Goal: Information Seeking & Learning: Learn about a topic

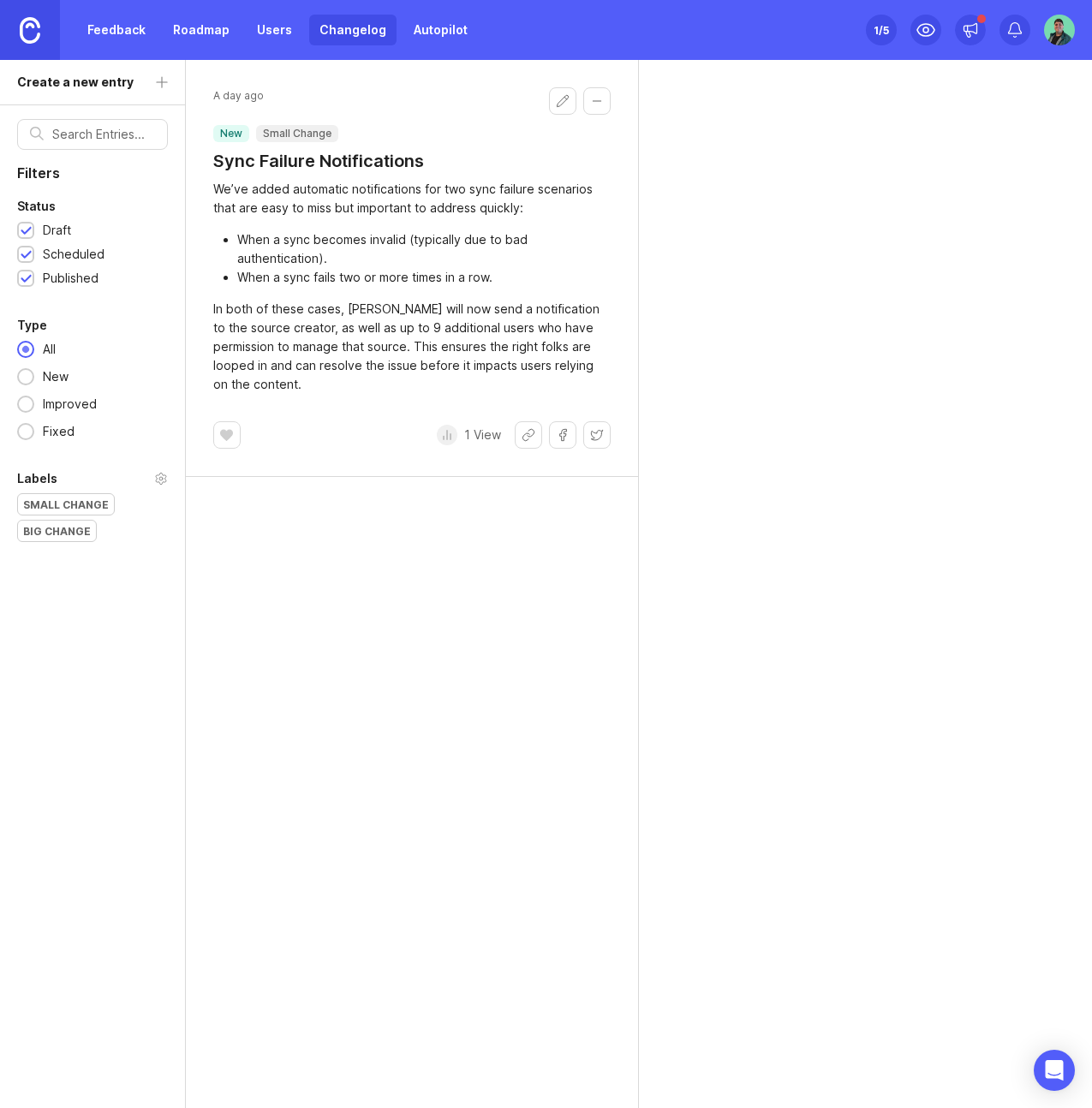
click at [140, 27] on link "Feedback" at bounding box center [116, 30] width 79 height 31
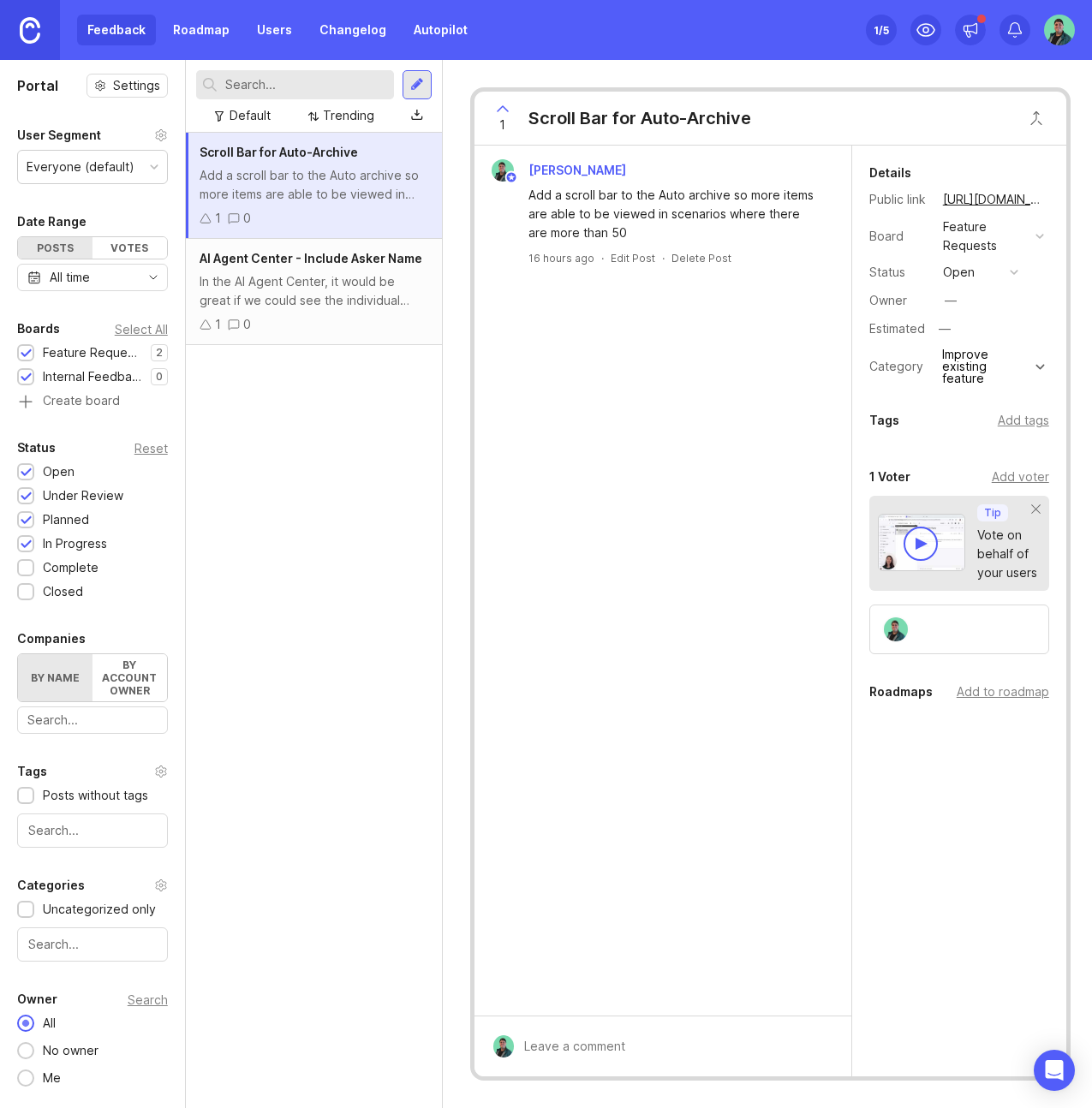
click at [369, 476] on div "Scroll Bar for Auto-Archive Add a scroll bar to the Auto archive so more items …" at bounding box center [314, 620] width 256 height 976
click at [872, 69] on div "1 Scroll Bar for Auto-Archive Noah Add a scroll bar to the Auto archive so more…" at bounding box center [771, 583] width 655 height 1048
click at [349, 297] on div "In the AI Agent Center, it would be great if we could see the individual questi…" at bounding box center [314, 291] width 229 height 38
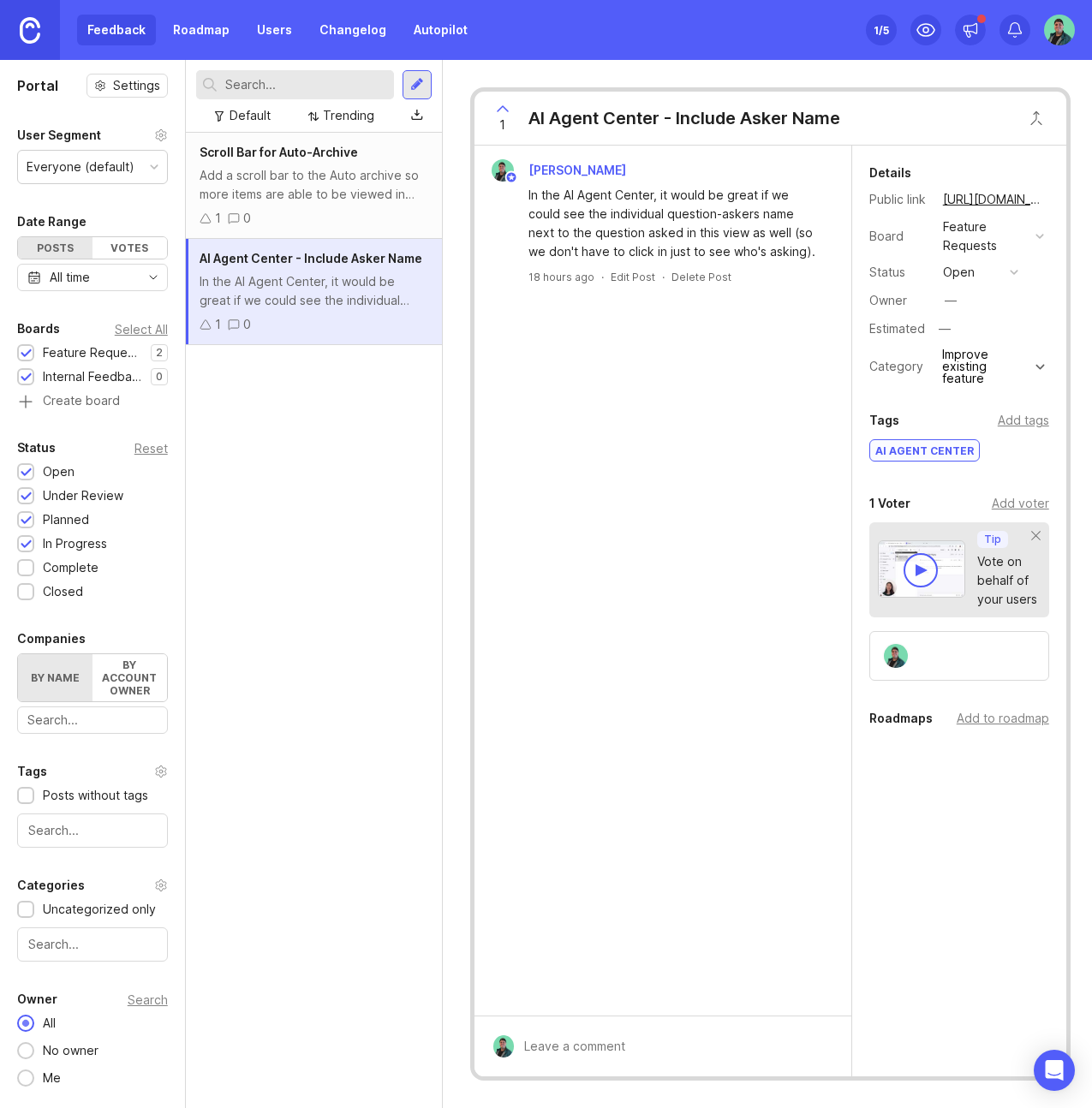
click at [293, 201] on div "Add a scroll bar to the Auto archive so more items are able to be viewed in sce…" at bounding box center [314, 185] width 229 height 38
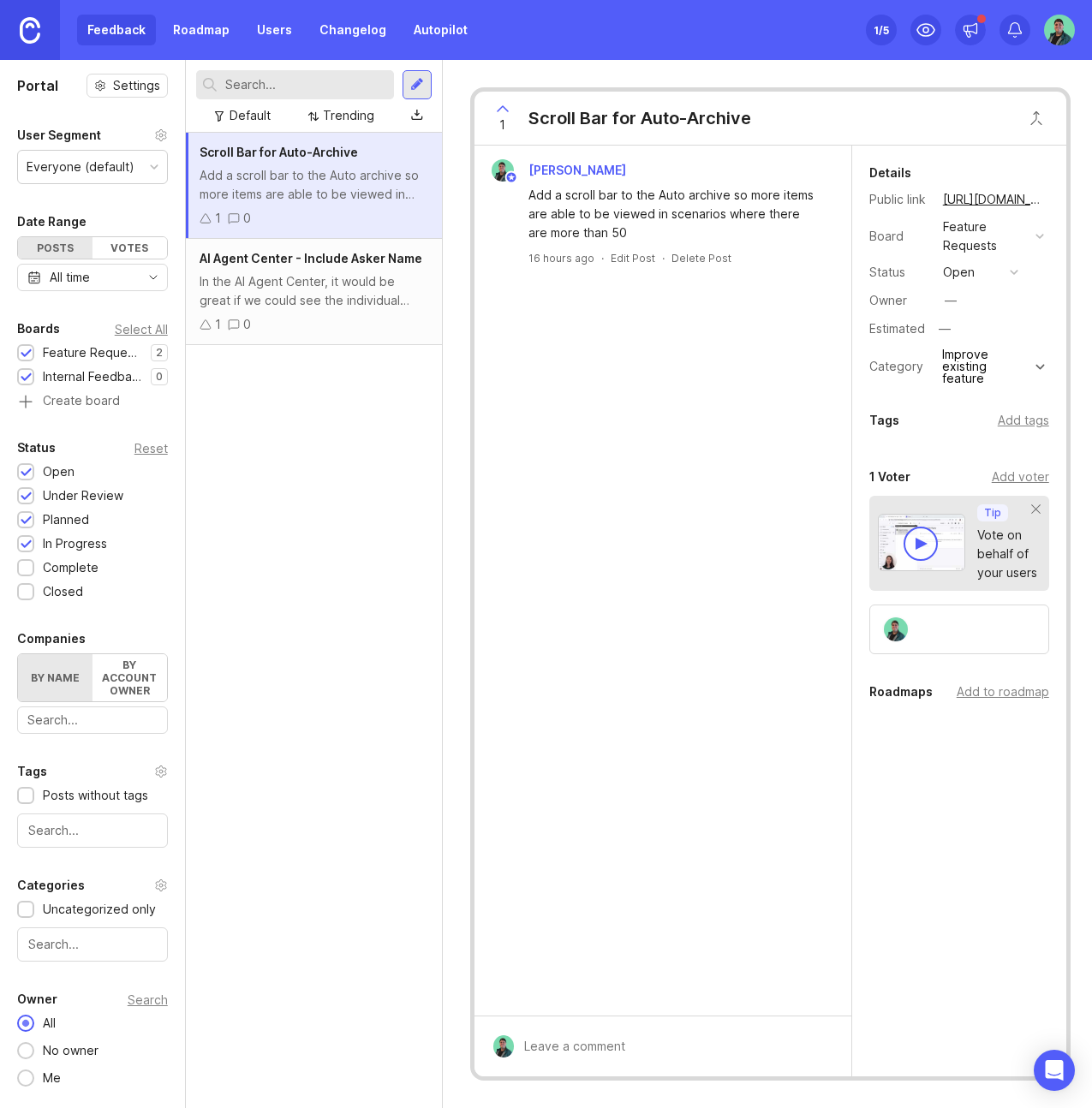
click at [339, 309] on div "In the AI Agent Center, it would be great if we could see the individual questi…" at bounding box center [314, 291] width 229 height 38
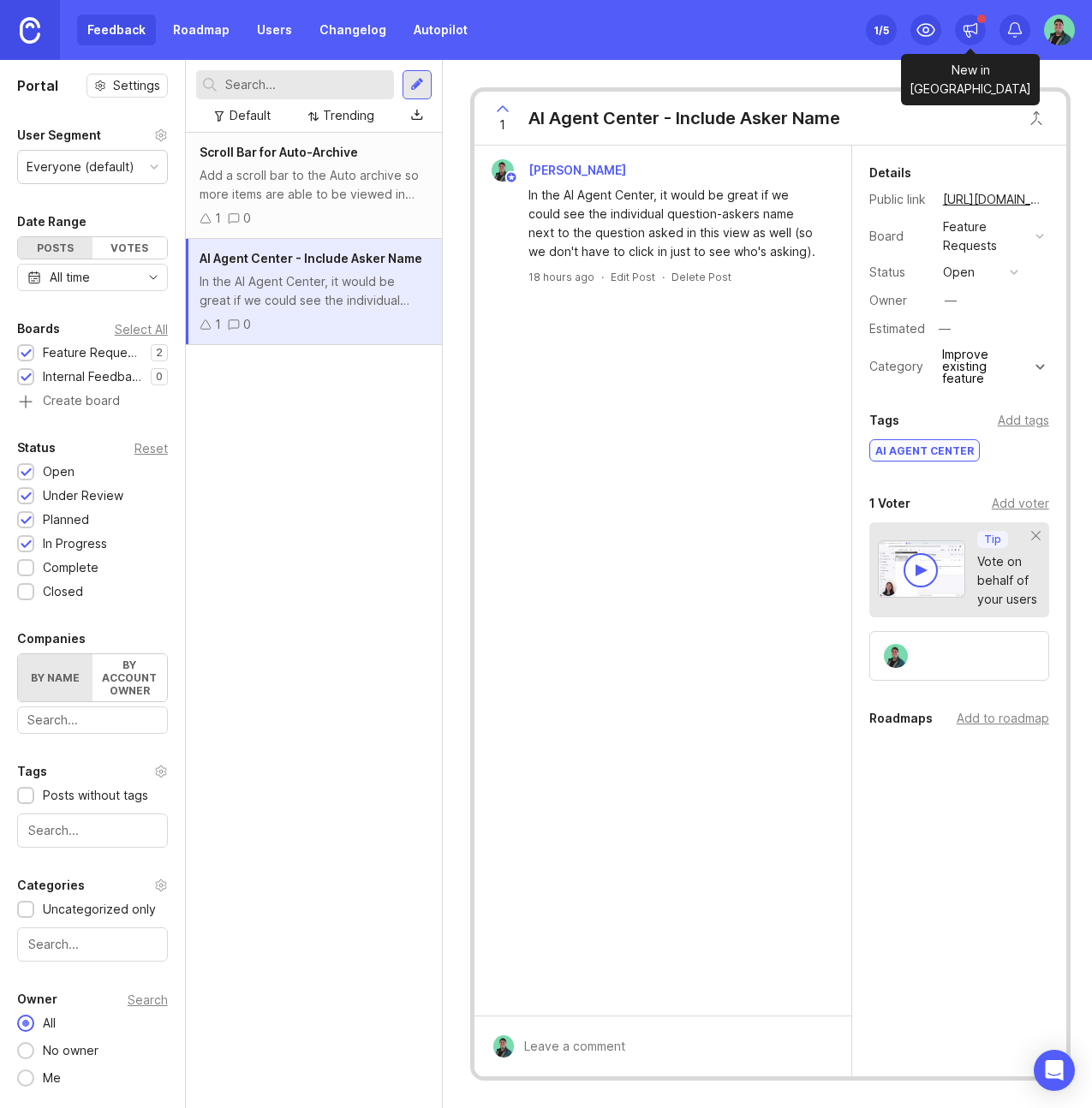
click at [975, 24] on icon at bounding box center [971, 28] width 13 height 10
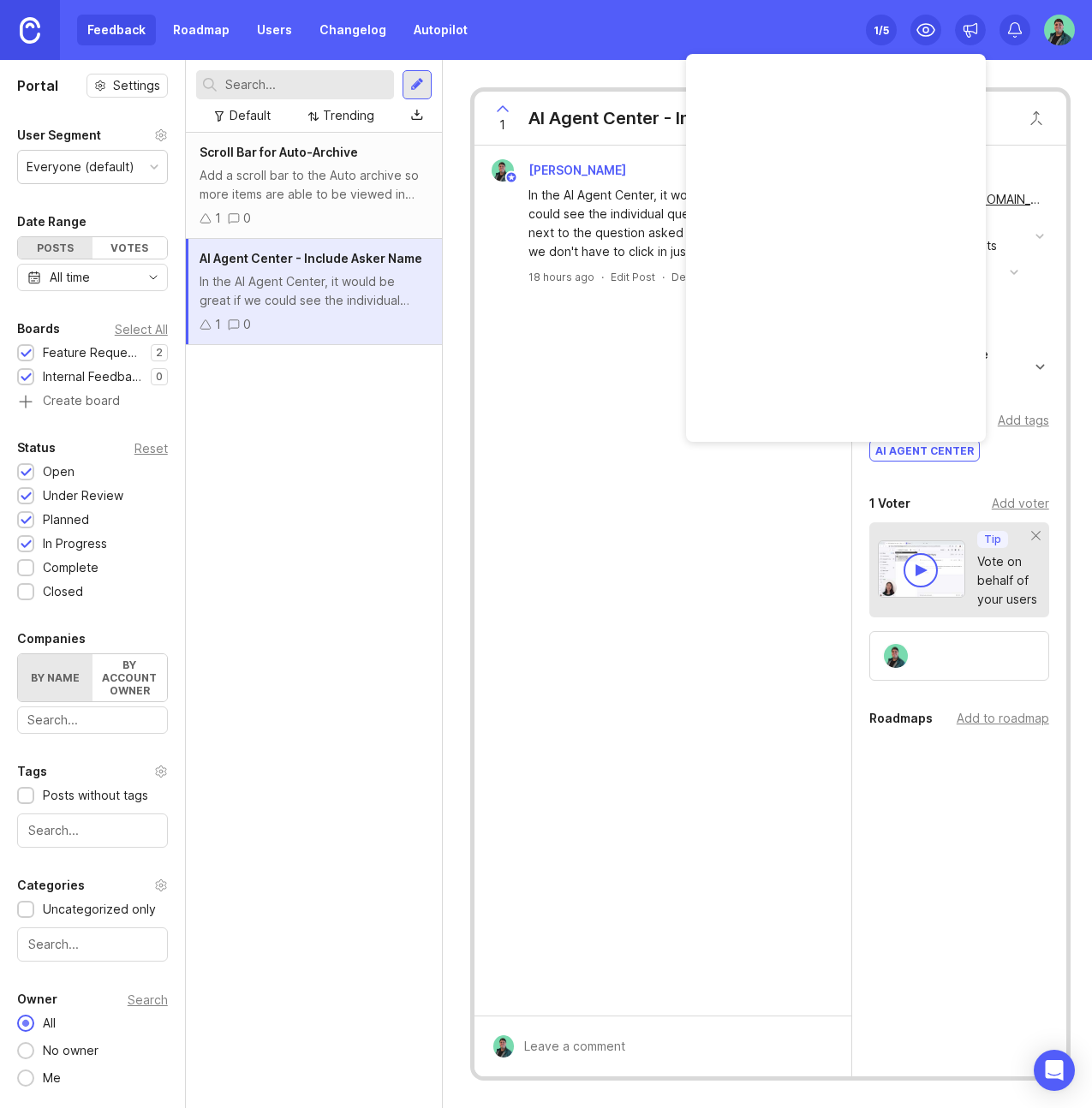
click at [975, 25] on icon at bounding box center [971, 28] width 13 height 10
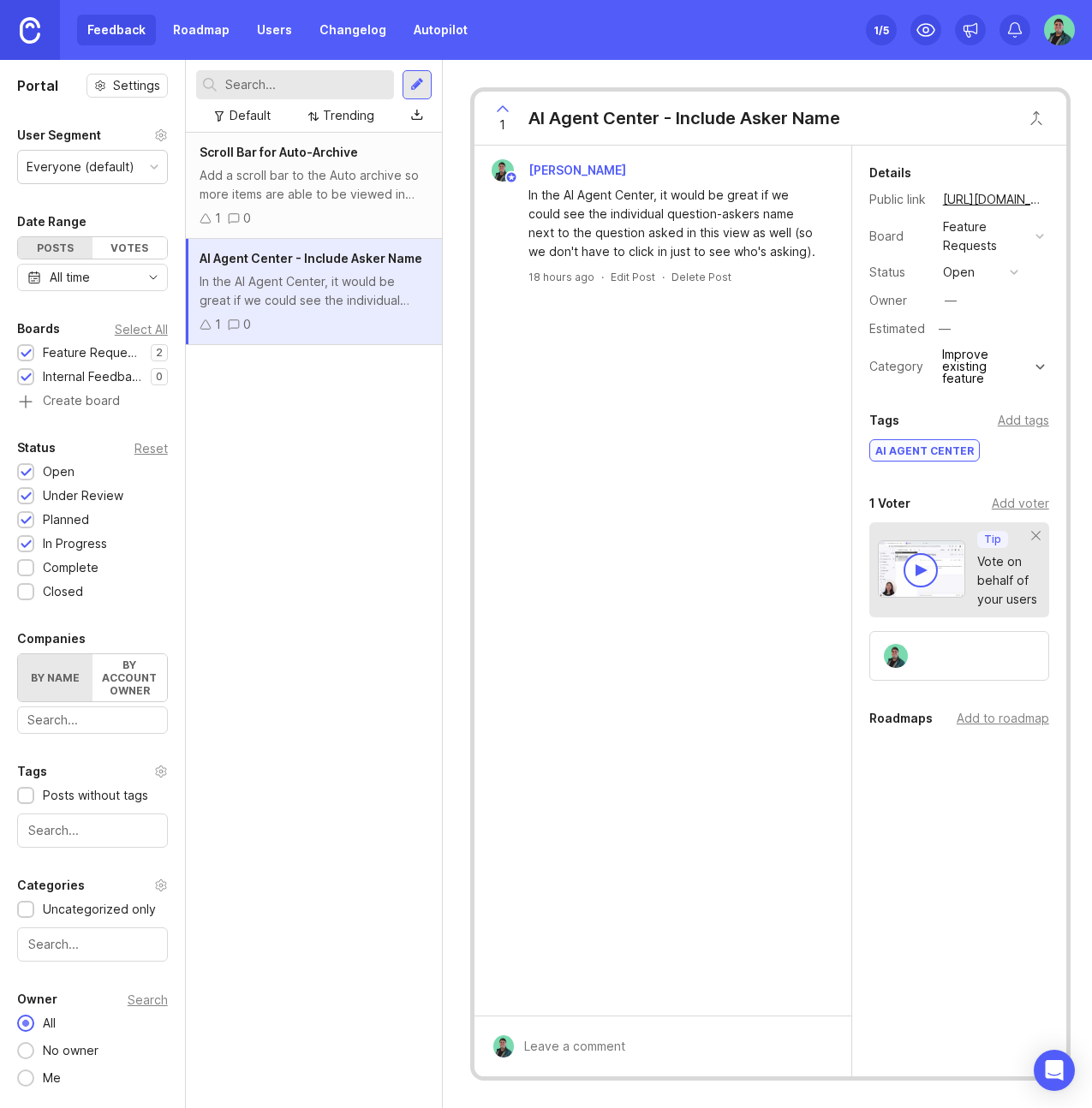
click at [720, 388] on div "[PERSON_NAME] In the AI Agent Center, it would be great if we could see the ind…" at bounding box center [663, 580] width 377 height 870
click at [342, 512] on div "Scroll Bar for Auto-Archive Add a scroll bar to the Auto archive so more items …" at bounding box center [314, 620] width 256 height 976
click at [302, 191] on div "Add a scroll bar to the Auto archive so more items are able to be viewed in sce…" at bounding box center [314, 185] width 229 height 38
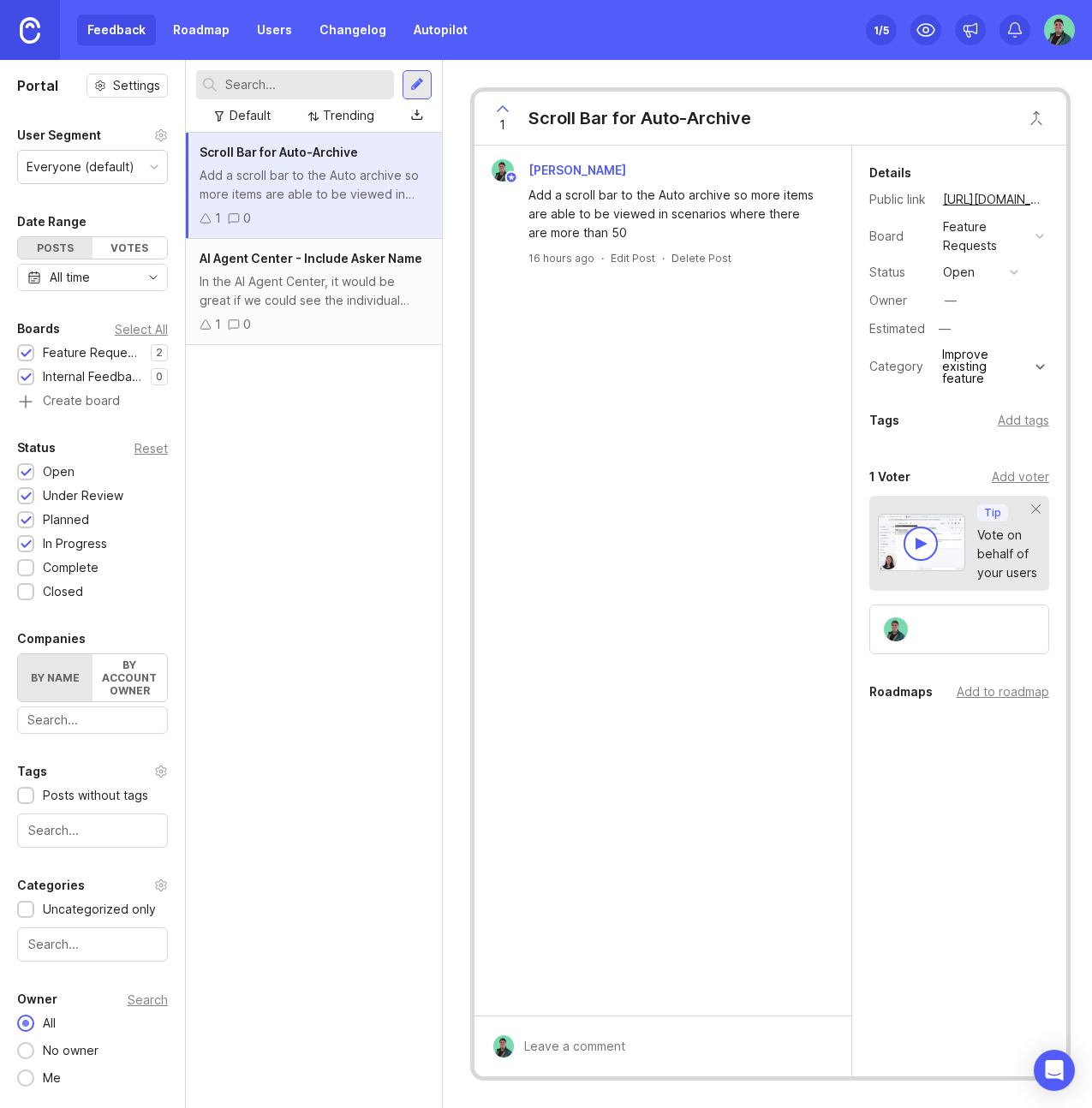
click at [309, 294] on div "In the AI Agent Center, it would be great if we could see the individual questi…" at bounding box center [314, 291] width 229 height 38
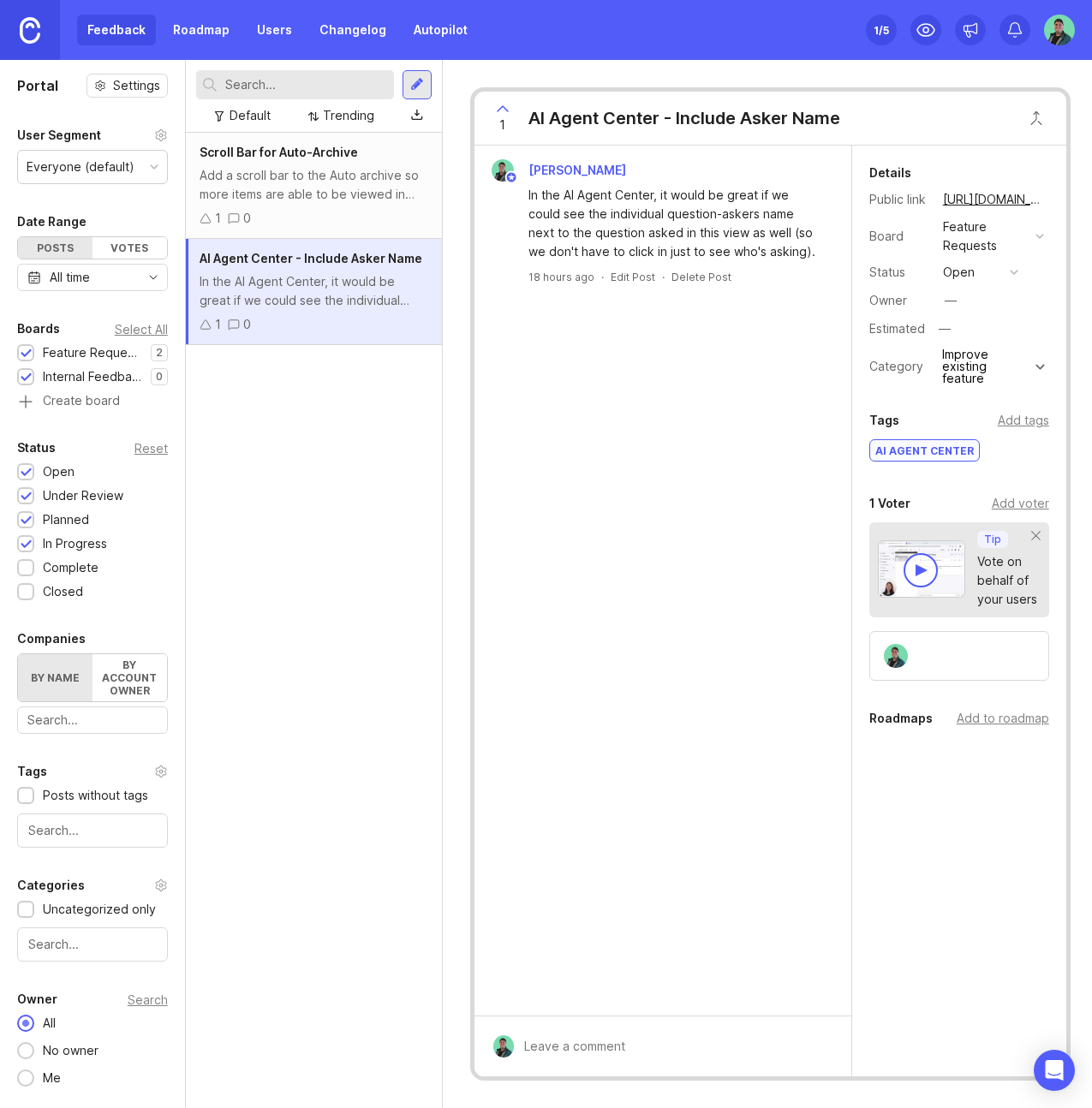
click at [282, 201] on div "Add a scroll bar to the Auto archive so more items are able to be viewed in sce…" at bounding box center [314, 185] width 229 height 38
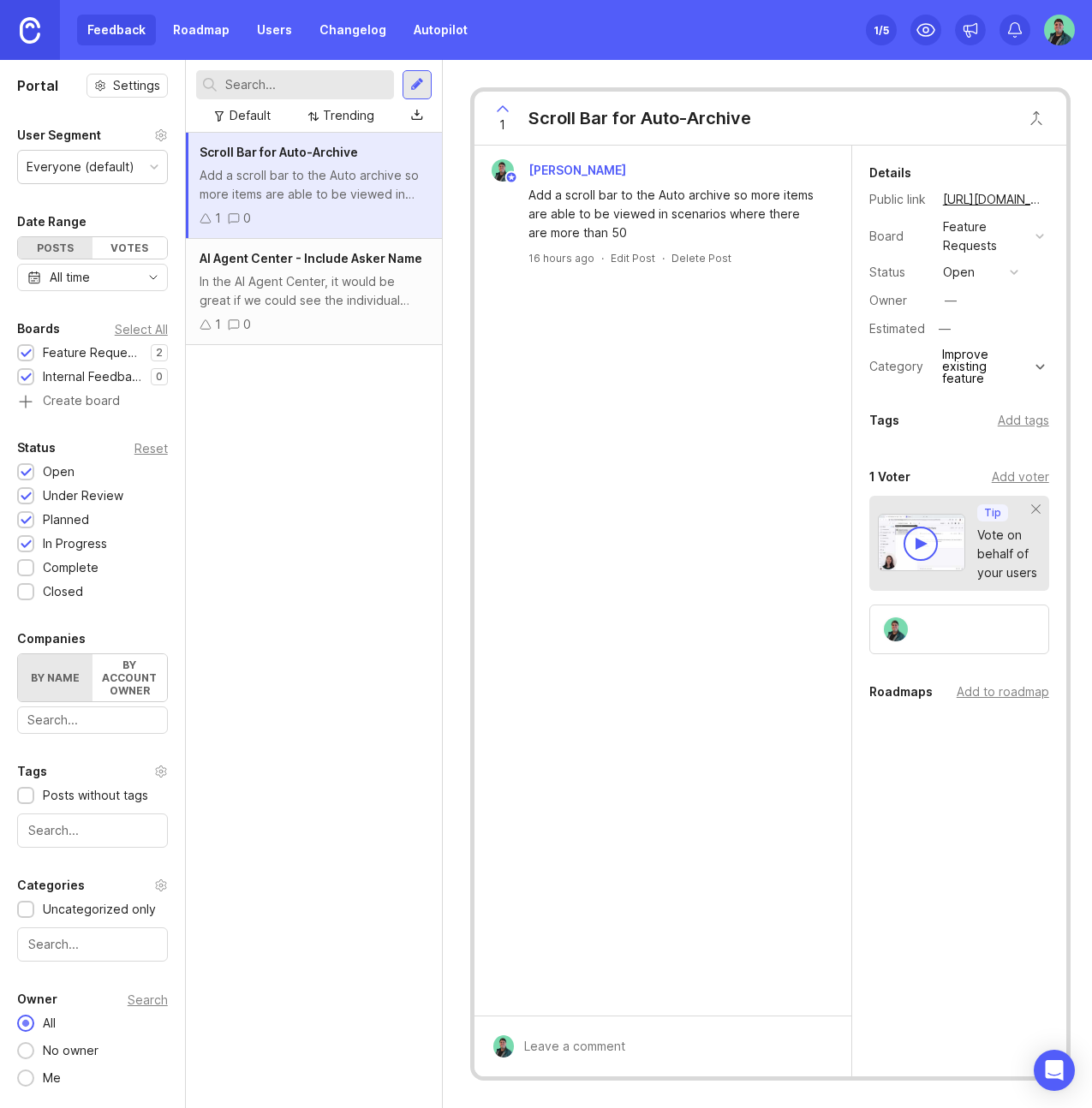
click at [298, 281] on div "In the AI Agent Center, it would be great if we could see the individual questi…" at bounding box center [314, 291] width 229 height 38
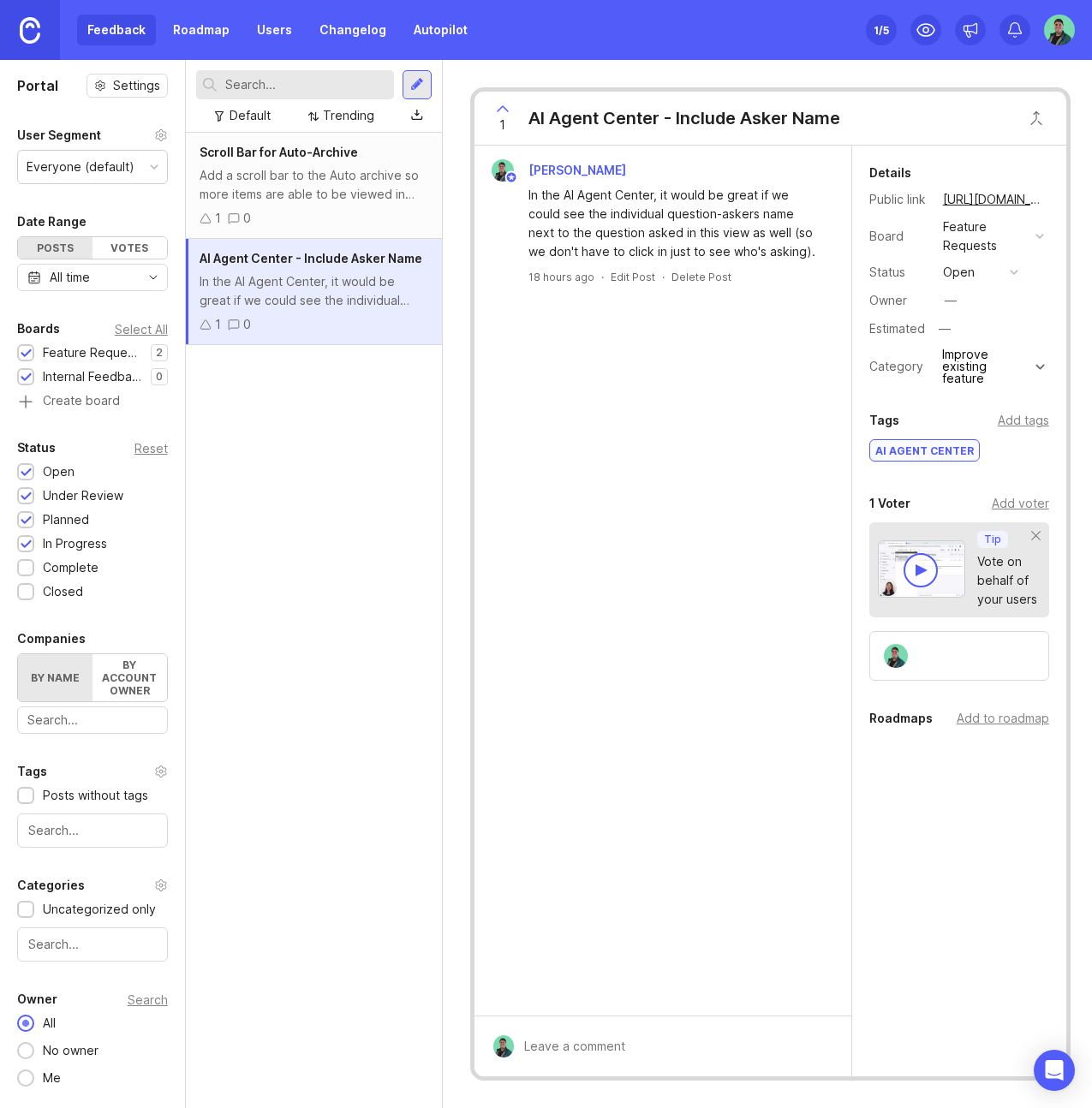
click at [301, 210] on div "1 0" at bounding box center [314, 218] width 229 height 19
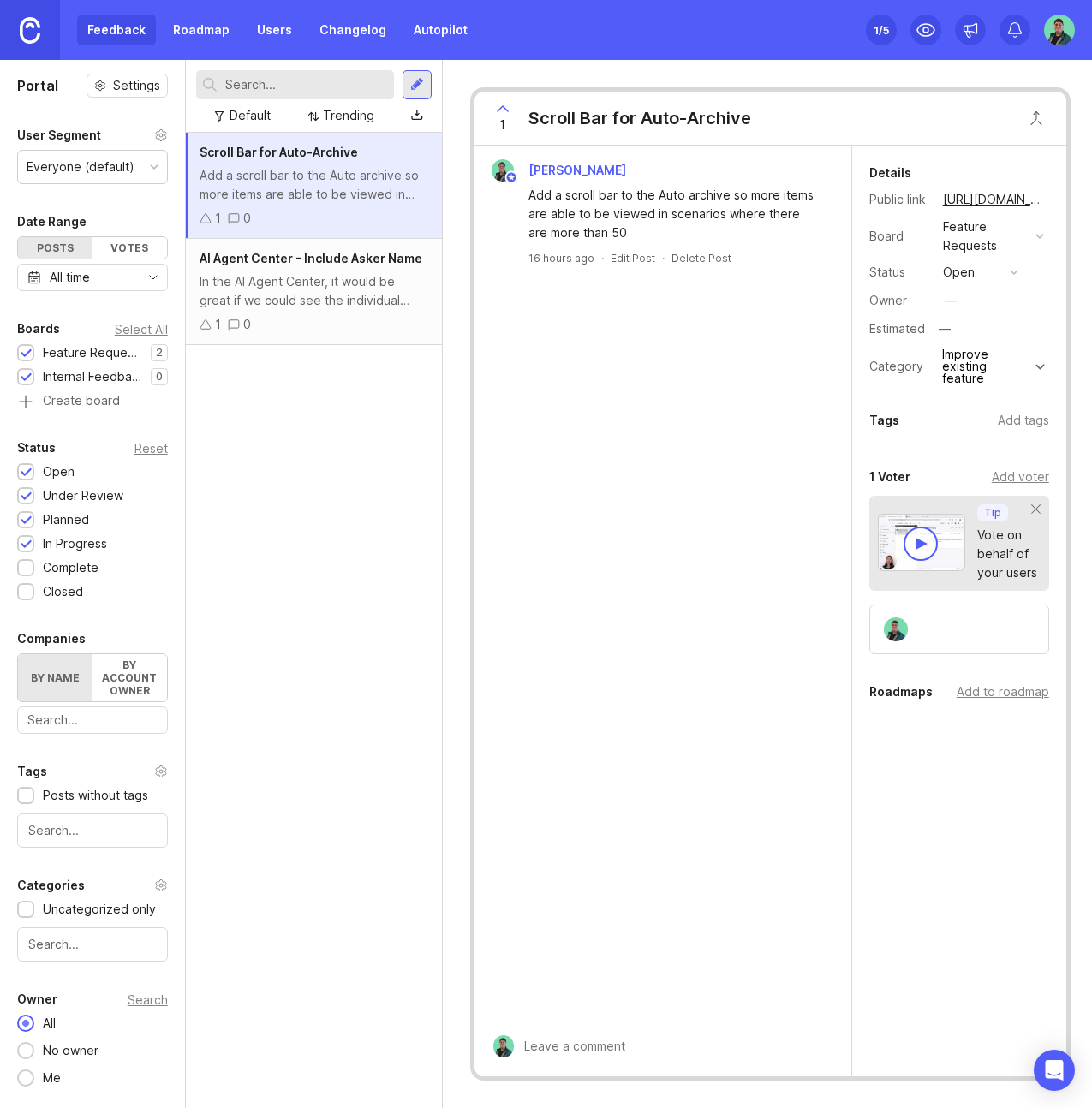
click at [284, 300] on div "In the AI Agent Center, it would be great if we could see the individual questi…" at bounding box center [314, 291] width 229 height 38
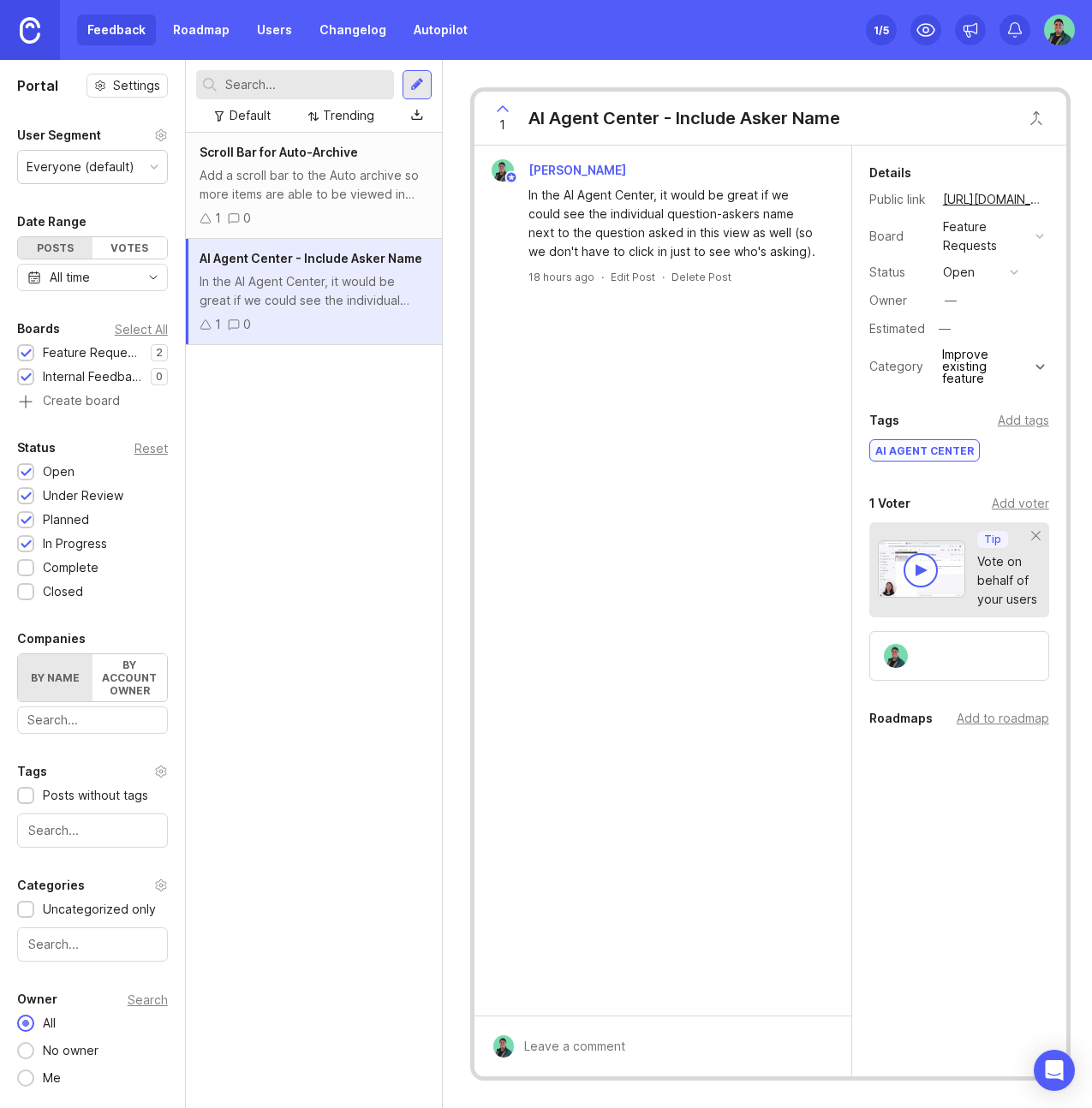
click at [374, 532] on div "Scroll Bar for Auto-Archive Add a scroll bar to the Auto archive so more items …" at bounding box center [314, 620] width 256 height 976
click at [925, 24] on icon at bounding box center [926, 30] width 21 height 21
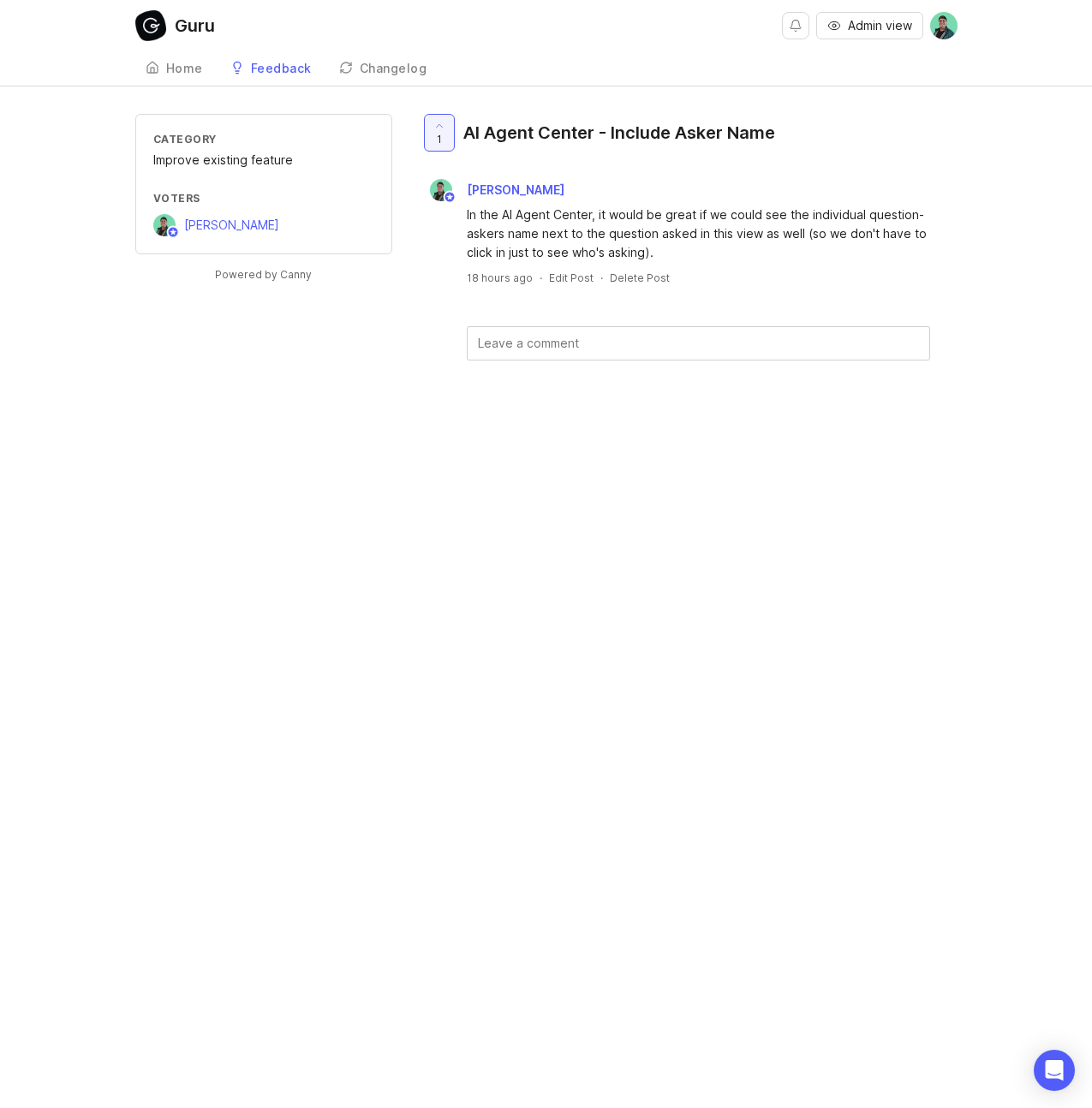
click at [269, 76] on link "Feedback" at bounding box center [271, 69] width 102 height 35
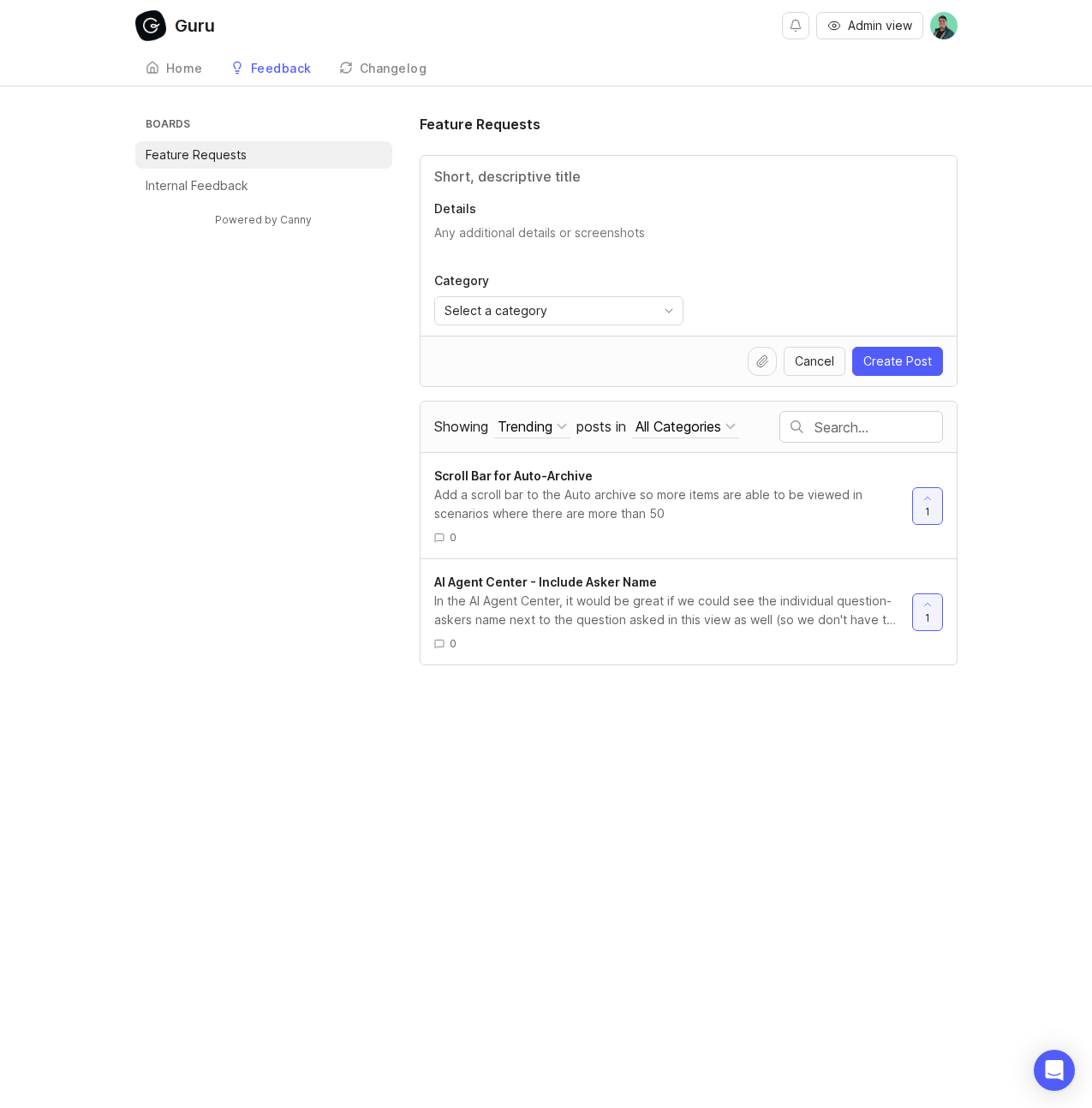
click at [205, 189] on p "Internal Feedback" at bounding box center [196, 185] width 103 height 17
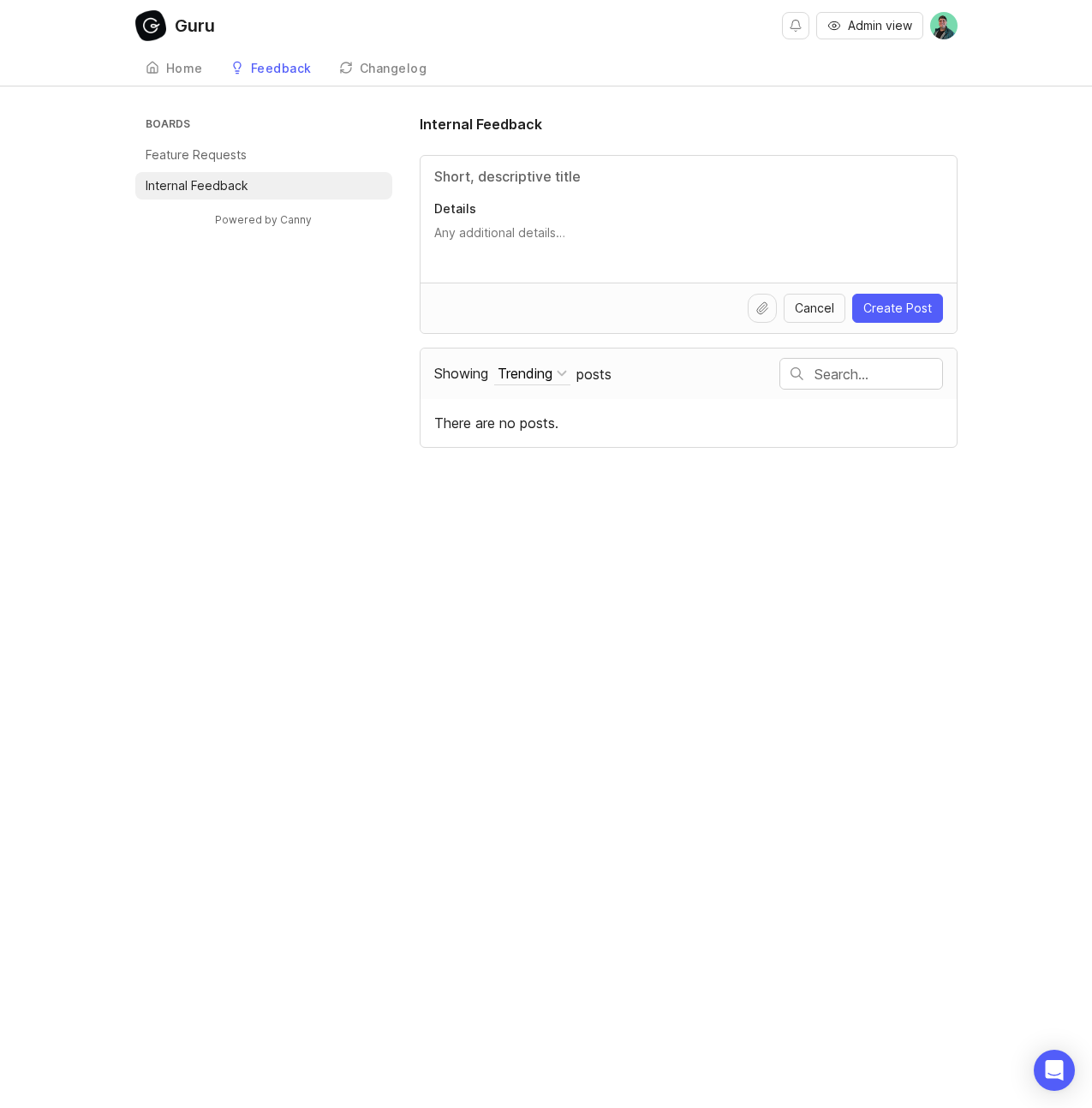
click at [267, 68] on div "Feedback" at bounding box center [281, 68] width 61 height 12
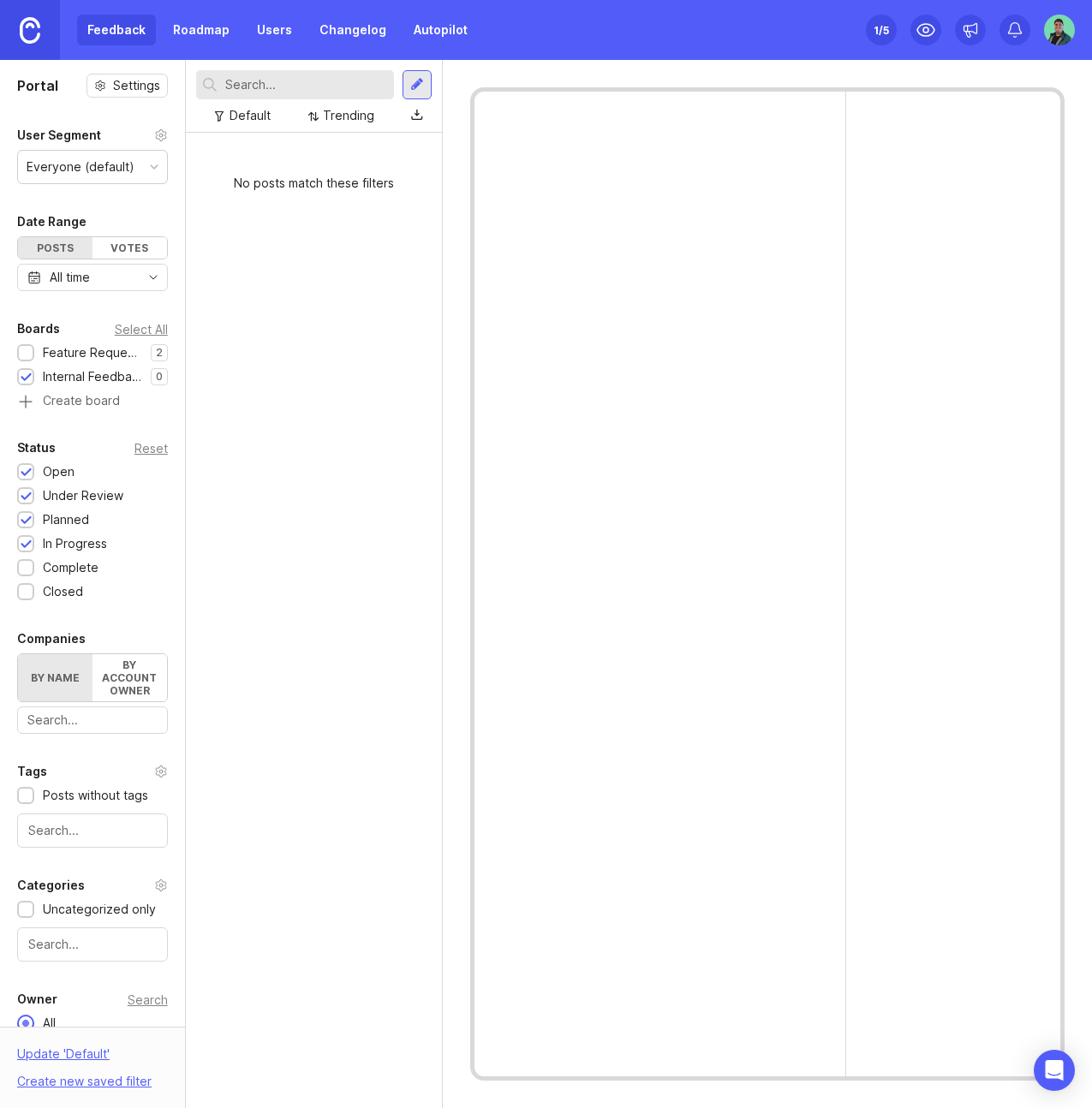
click at [359, 241] on div "No posts match these filters" at bounding box center [314, 620] width 256 height 976
click at [129, 176] on div "Everyone (default)" at bounding box center [80, 167] width 108 height 19
click at [97, 31] on div "Feedback Roadmap Users Changelog Autopilot" at bounding box center [278, 30] width 401 height 31
click at [29, 34] on img at bounding box center [30, 30] width 21 height 26
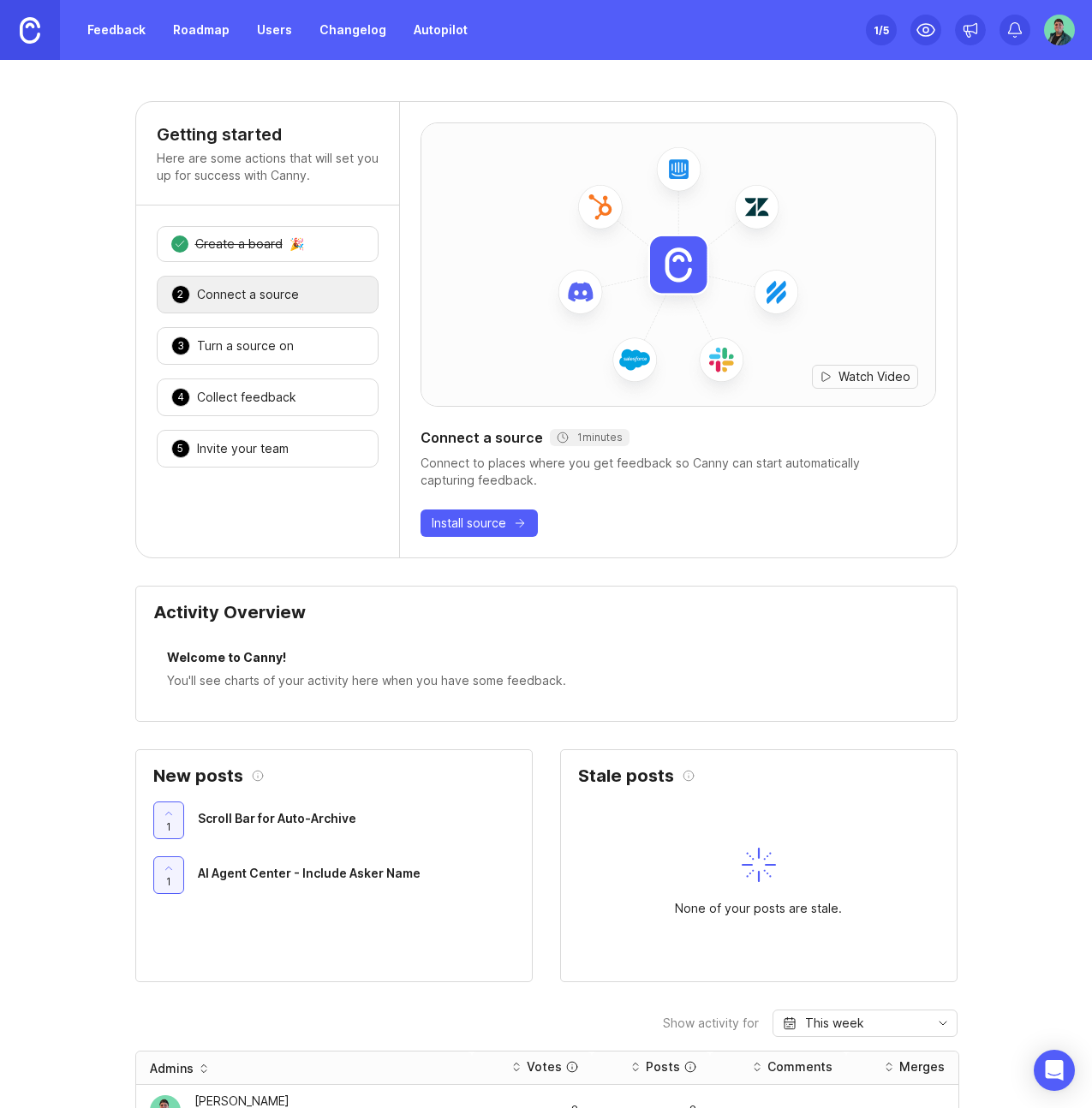
click at [194, 30] on link "Roadmap" at bounding box center [201, 30] width 77 height 31
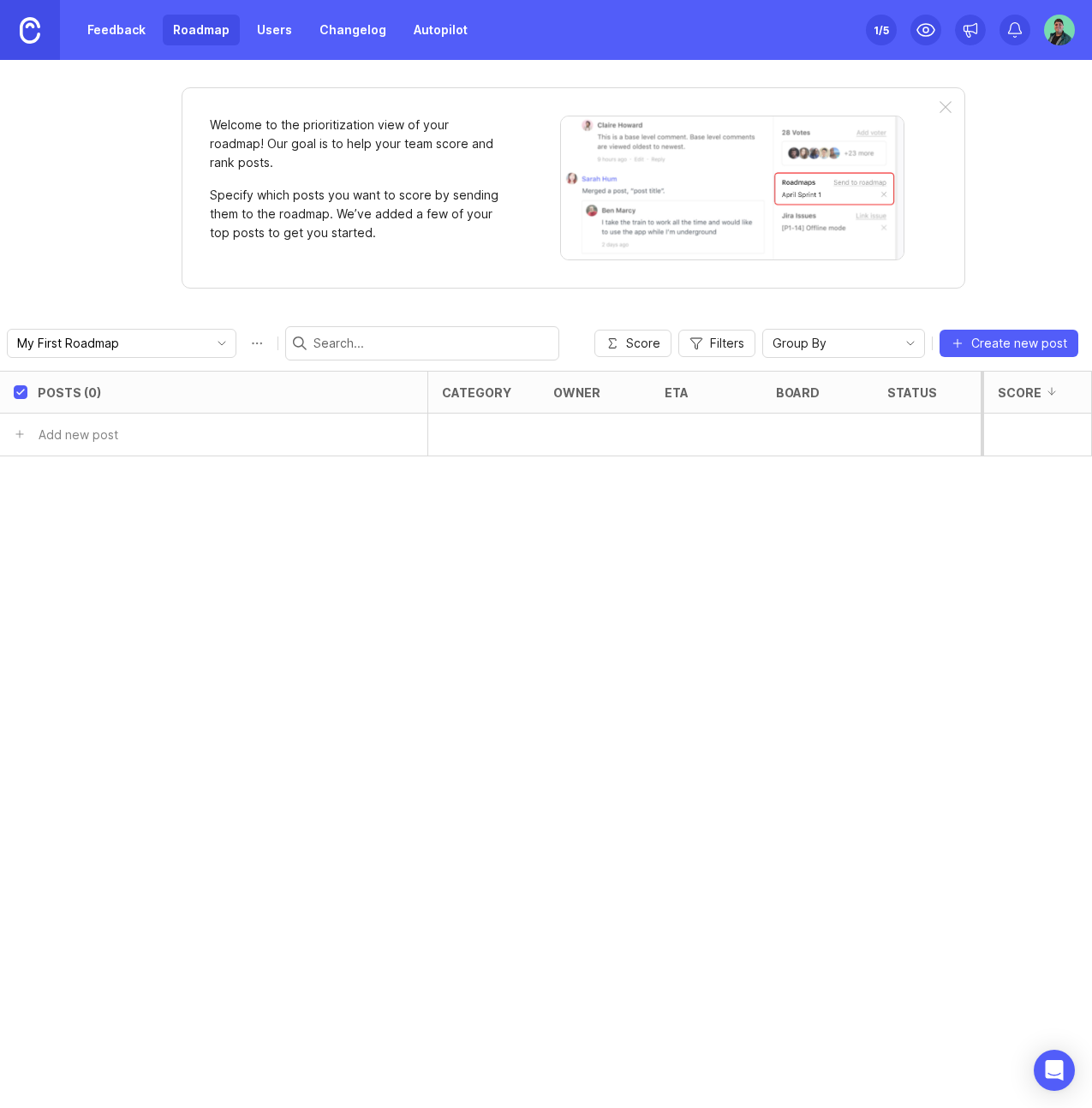
click at [112, 31] on link "Feedback" at bounding box center [116, 30] width 79 height 31
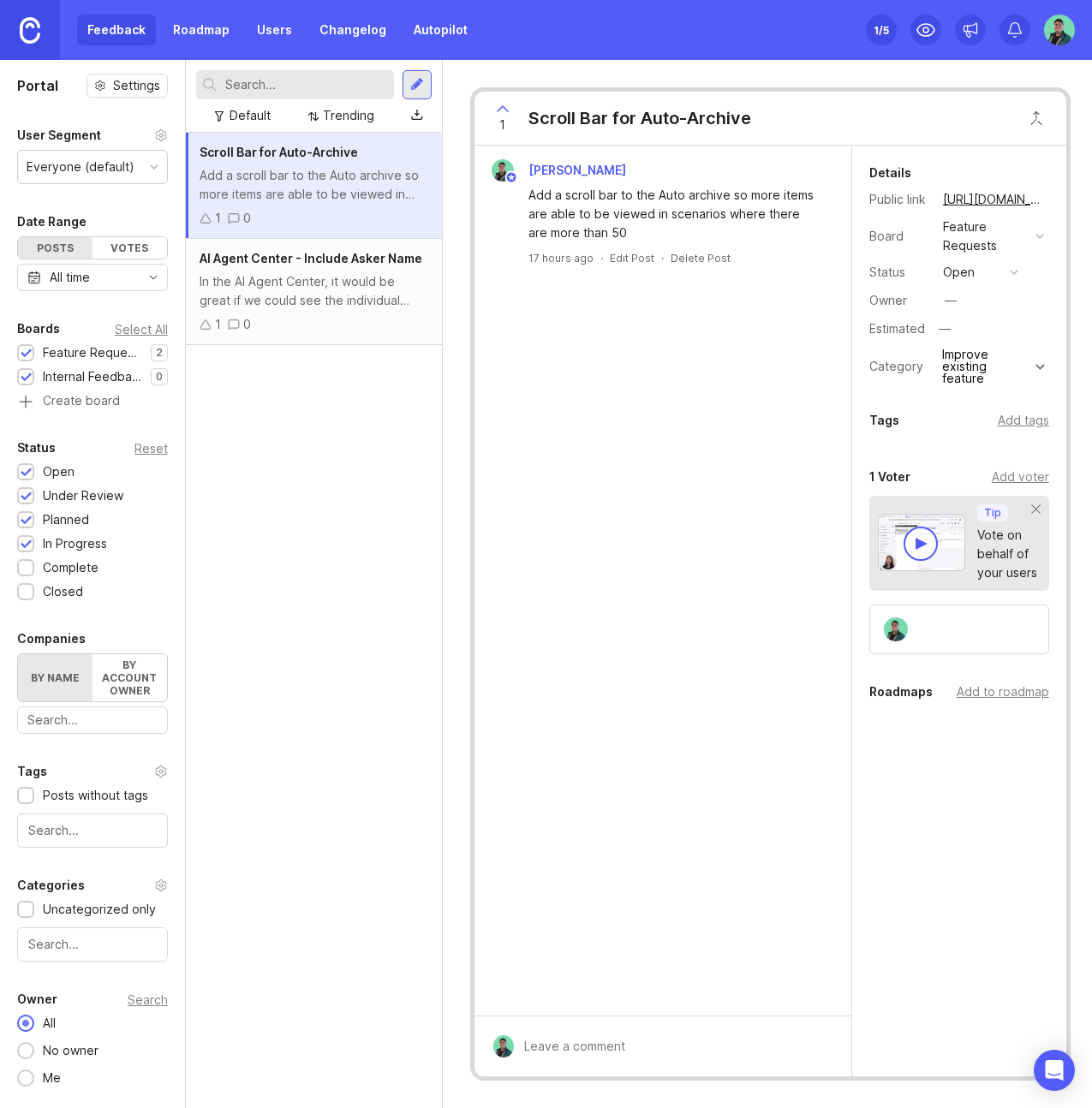
click at [297, 304] on div "In the AI Agent Center, it would be great if we could see the individual questi…" at bounding box center [314, 291] width 229 height 38
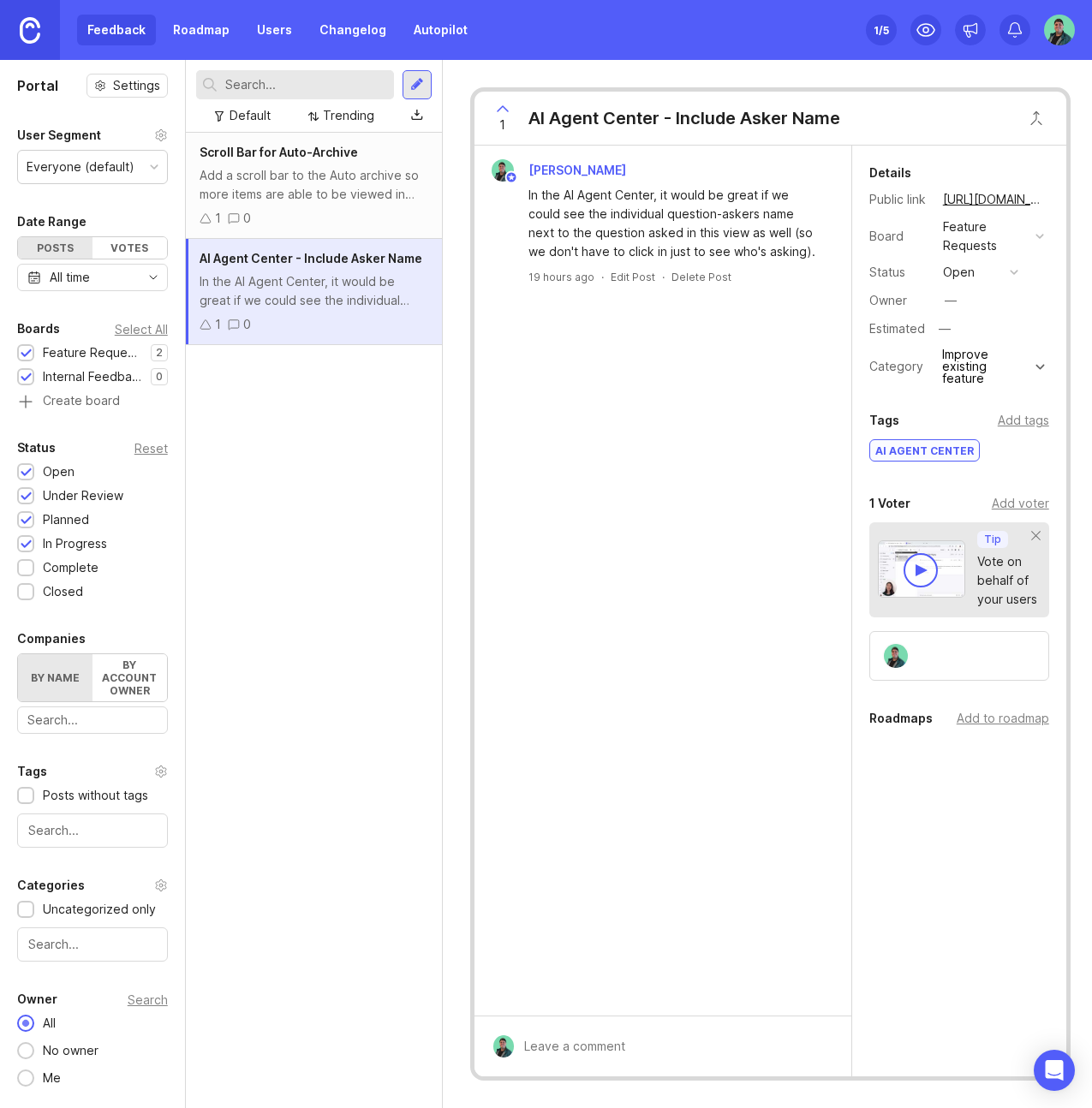
click at [332, 209] on div "1 0" at bounding box center [314, 218] width 229 height 19
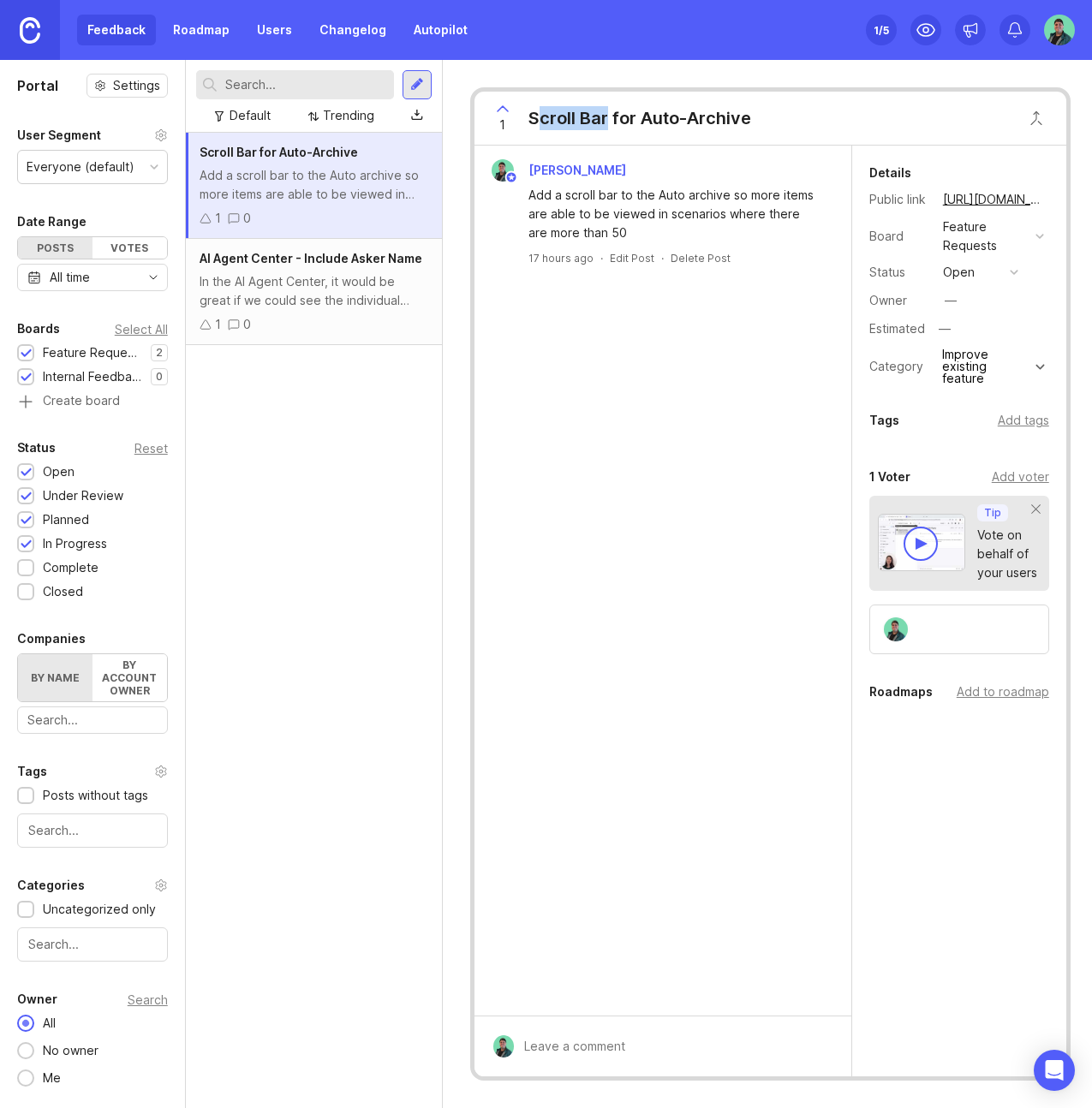
drag, startPoint x: 536, startPoint y: 118, endPoint x: 607, endPoint y: 118, distance: 71.0
click at [607, 118] on div "Scroll Bar for Auto-Archive" at bounding box center [639, 118] width 222 height 24
click at [278, 307] on div "In the AI Agent Center, it would be great if we could see the individual questi…" at bounding box center [314, 291] width 229 height 38
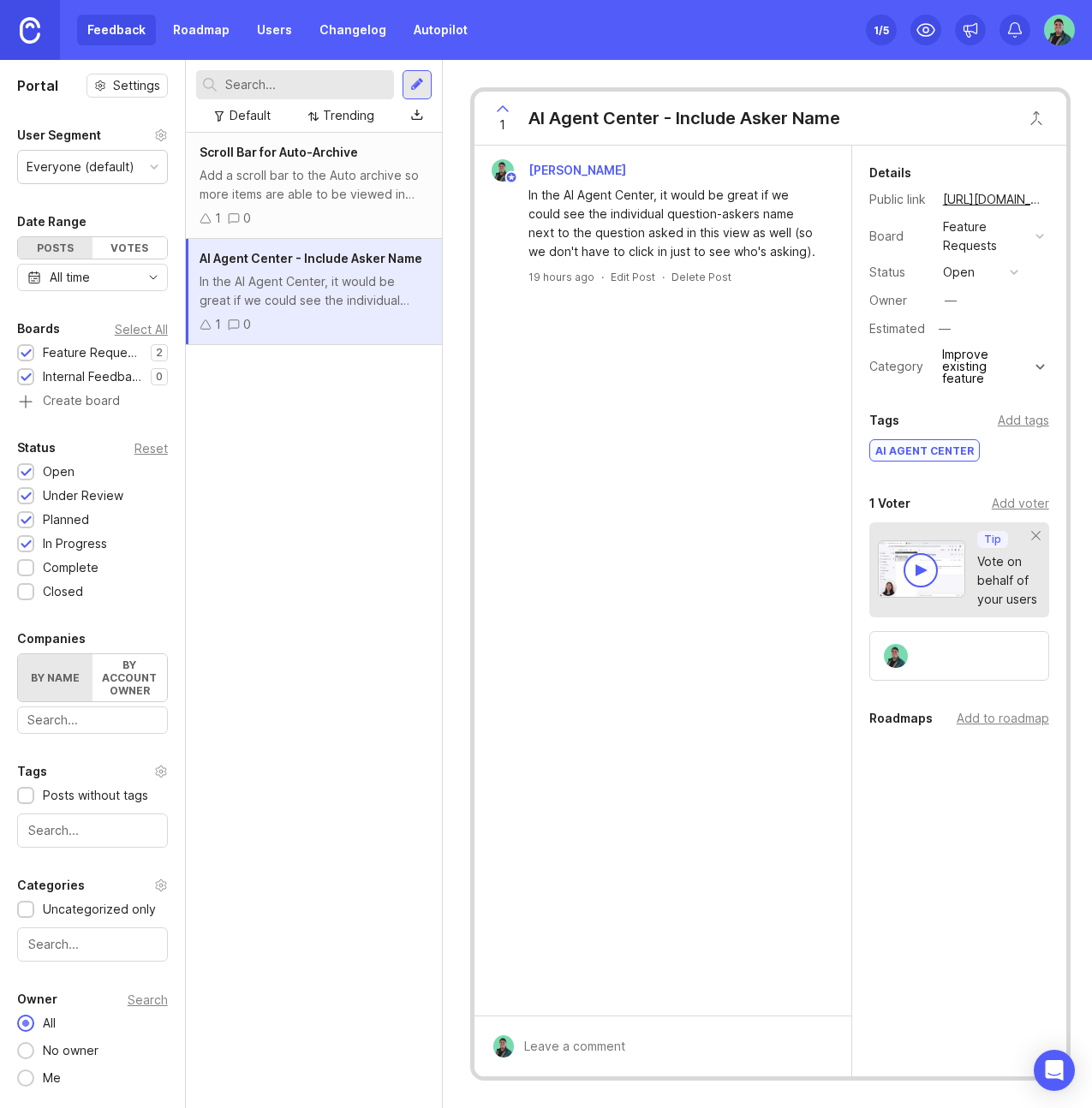
click at [115, 34] on div "Feedback Roadmap Users Changelog Autopilot" at bounding box center [278, 30] width 401 height 31
click at [120, 28] on div "Feedback Roadmap Users Changelog Autopilot" at bounding box center [278, 30] width 401 height 31
click at [924, 36] on icon at bounding box center [926, 30] width 21 height 21
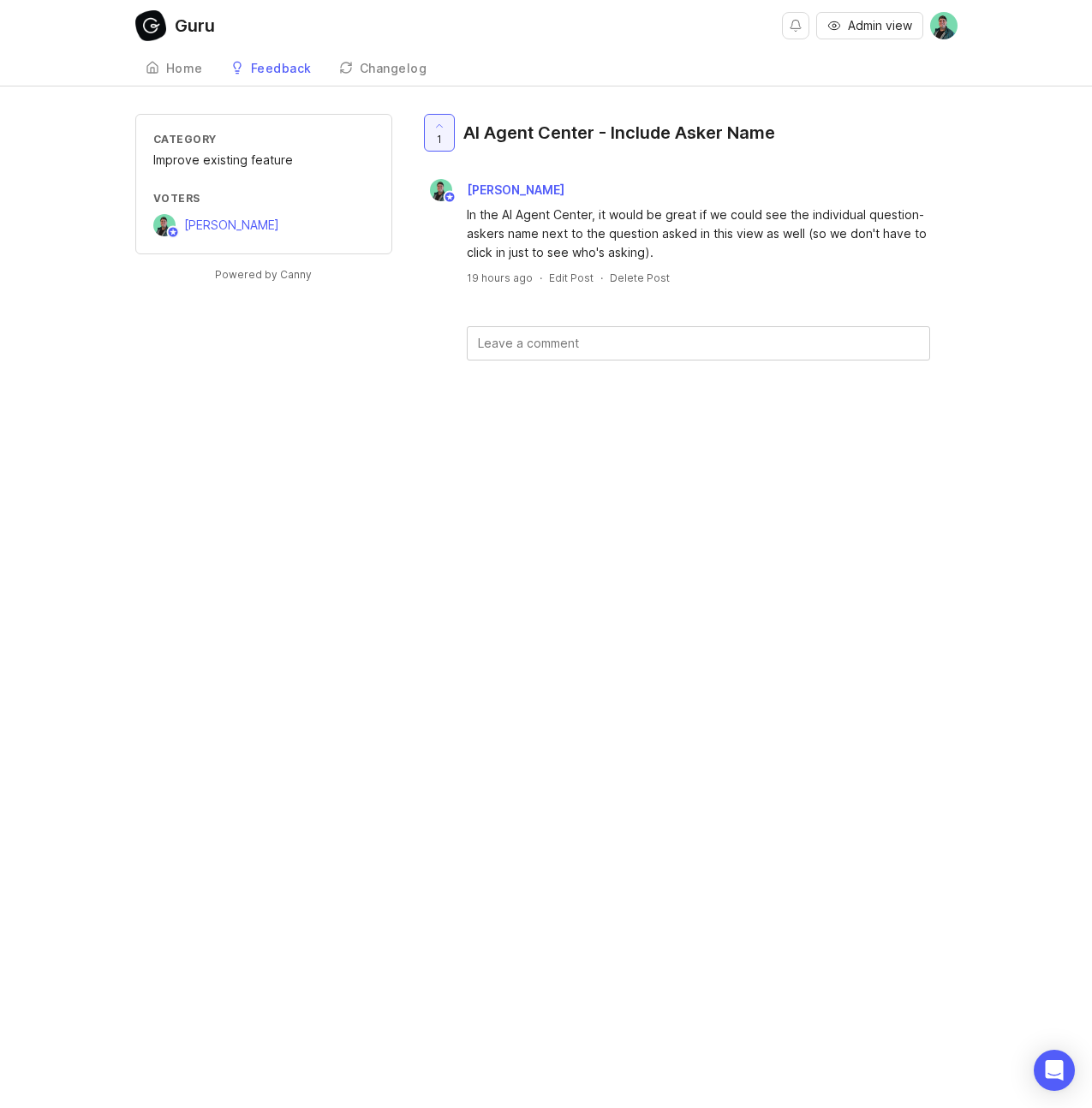
click at [178, 69] on div "Home" at bounding box center [184, 68] width 37 height 12
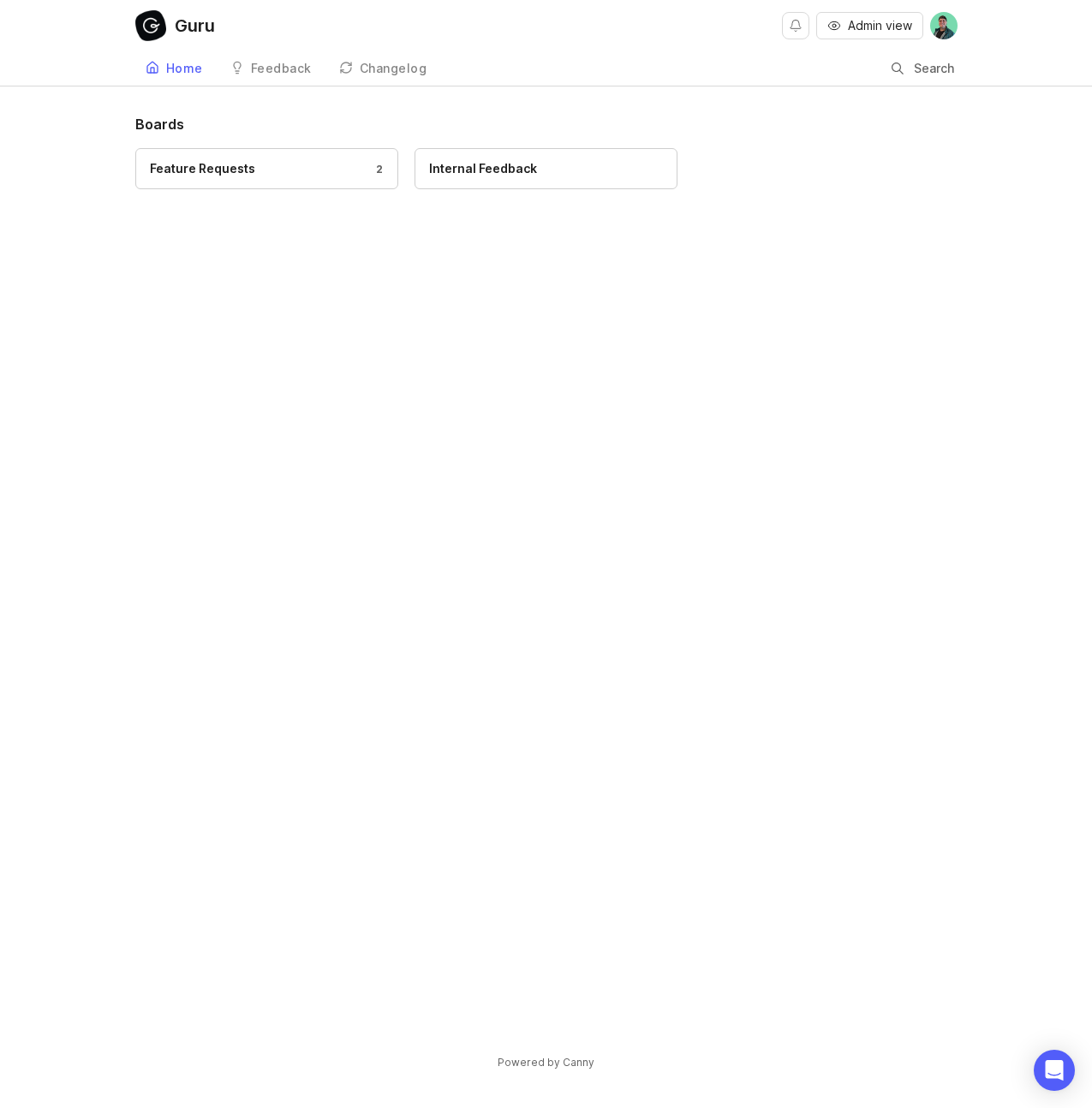
click at [264, 64] on div "Feedback" at bounding box center [281, 68] width 61 height 12
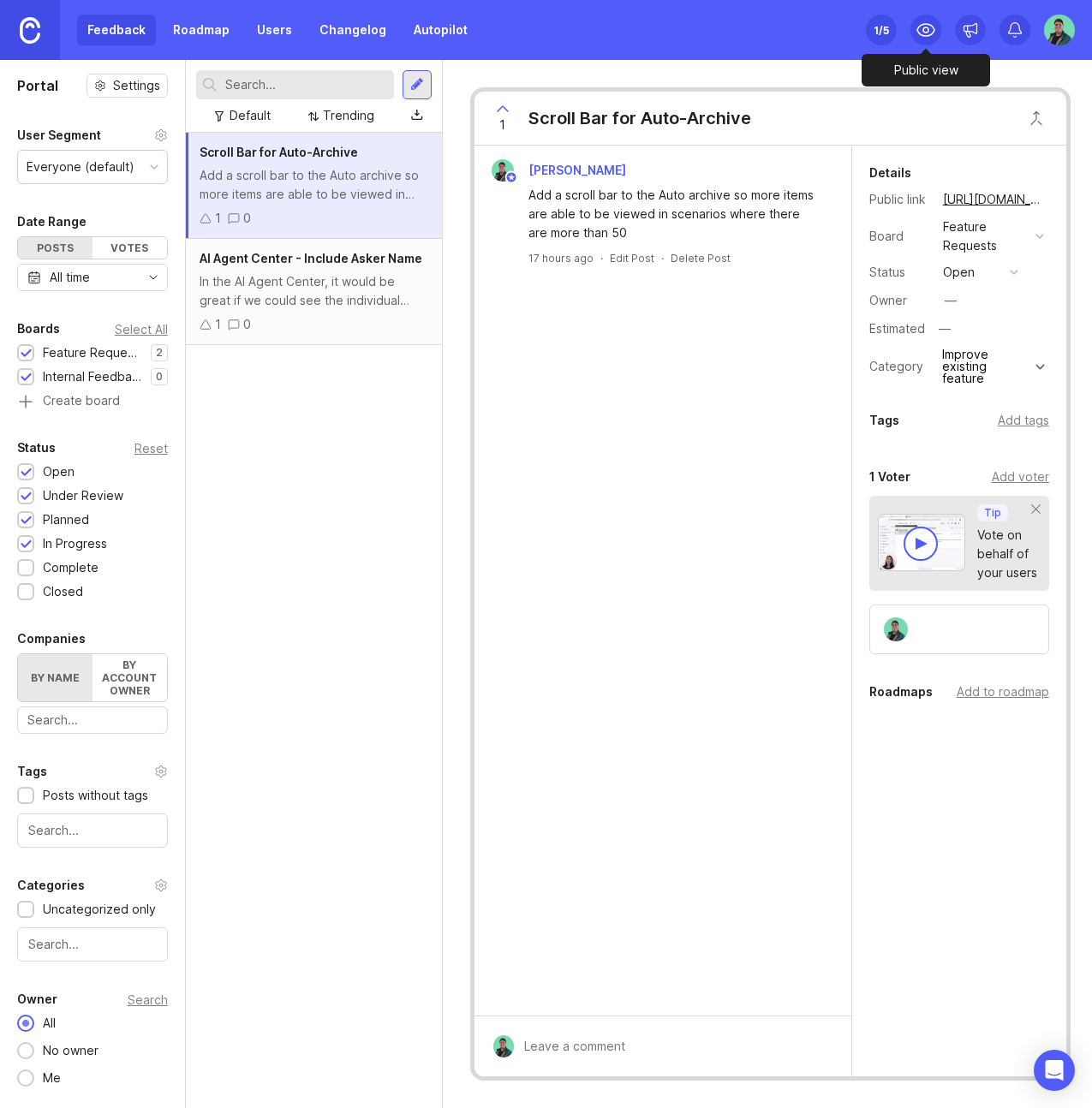
click at [930, 32] on icon at bounding box center [926, 30] width 21 height 21
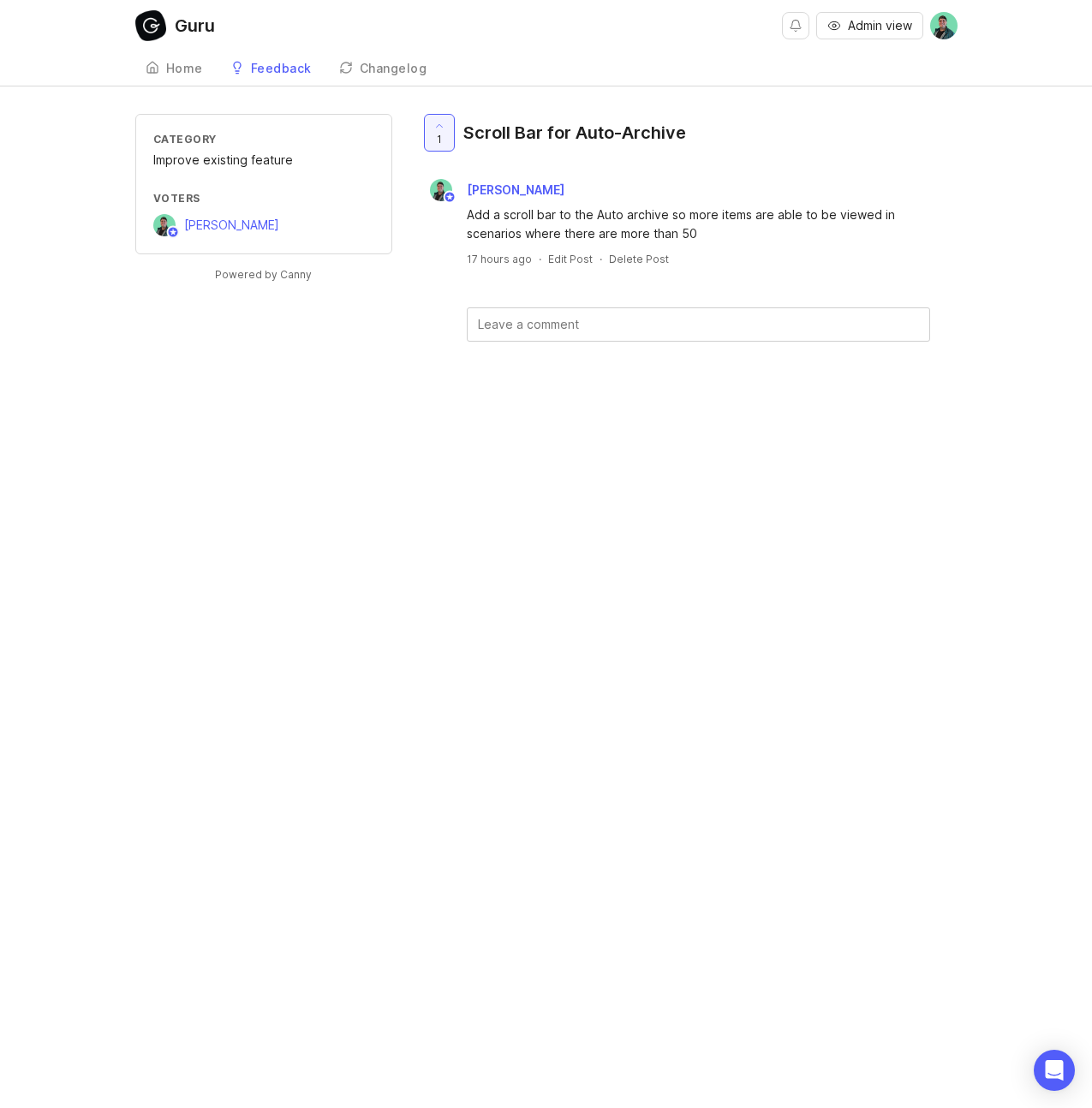
click at [948, 25] on img at bounding box center [944, 25] width 27 height 27
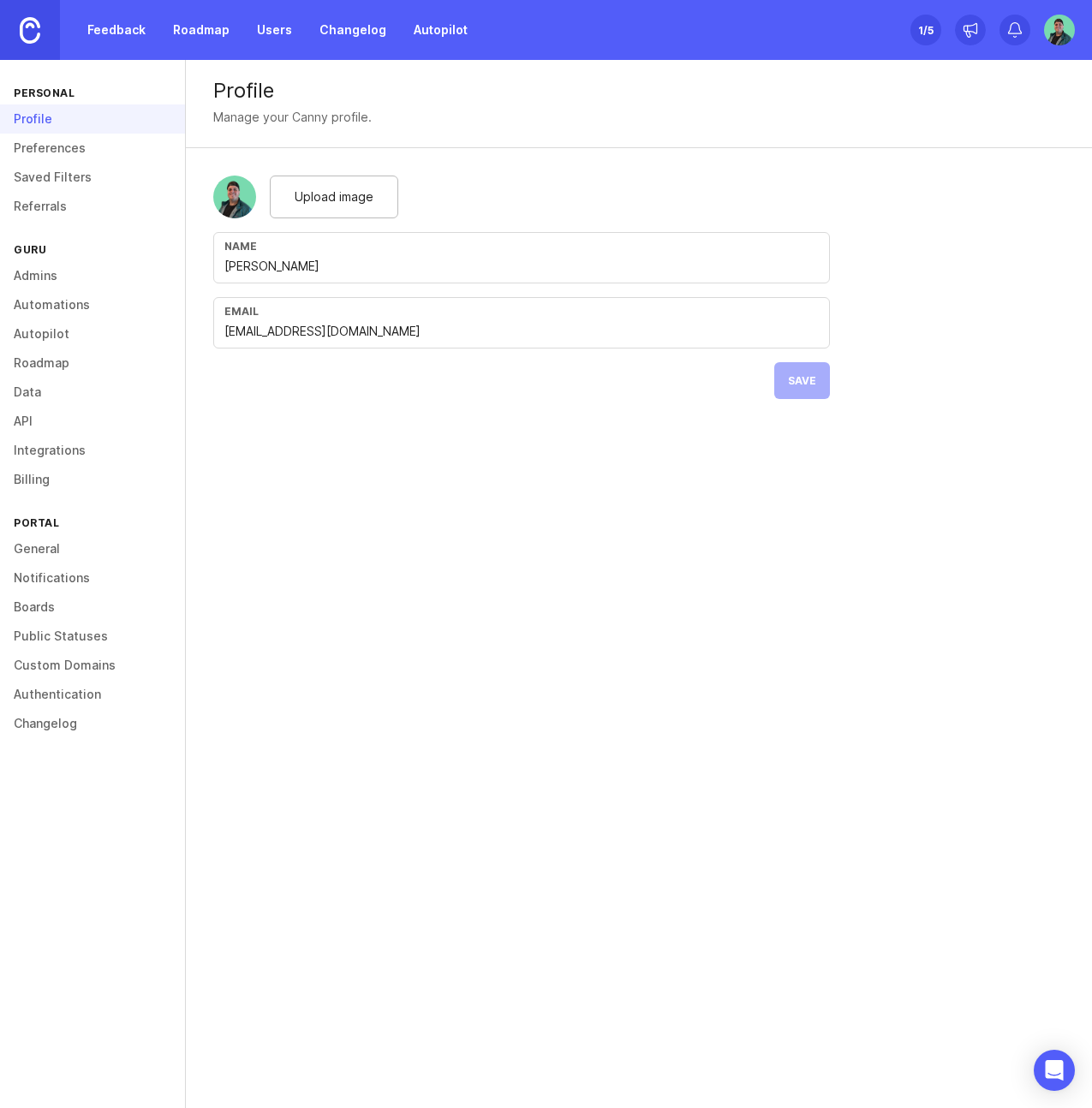
click at [64, 554] on link "General" at bounding box center [93, 549] width 185 height 29
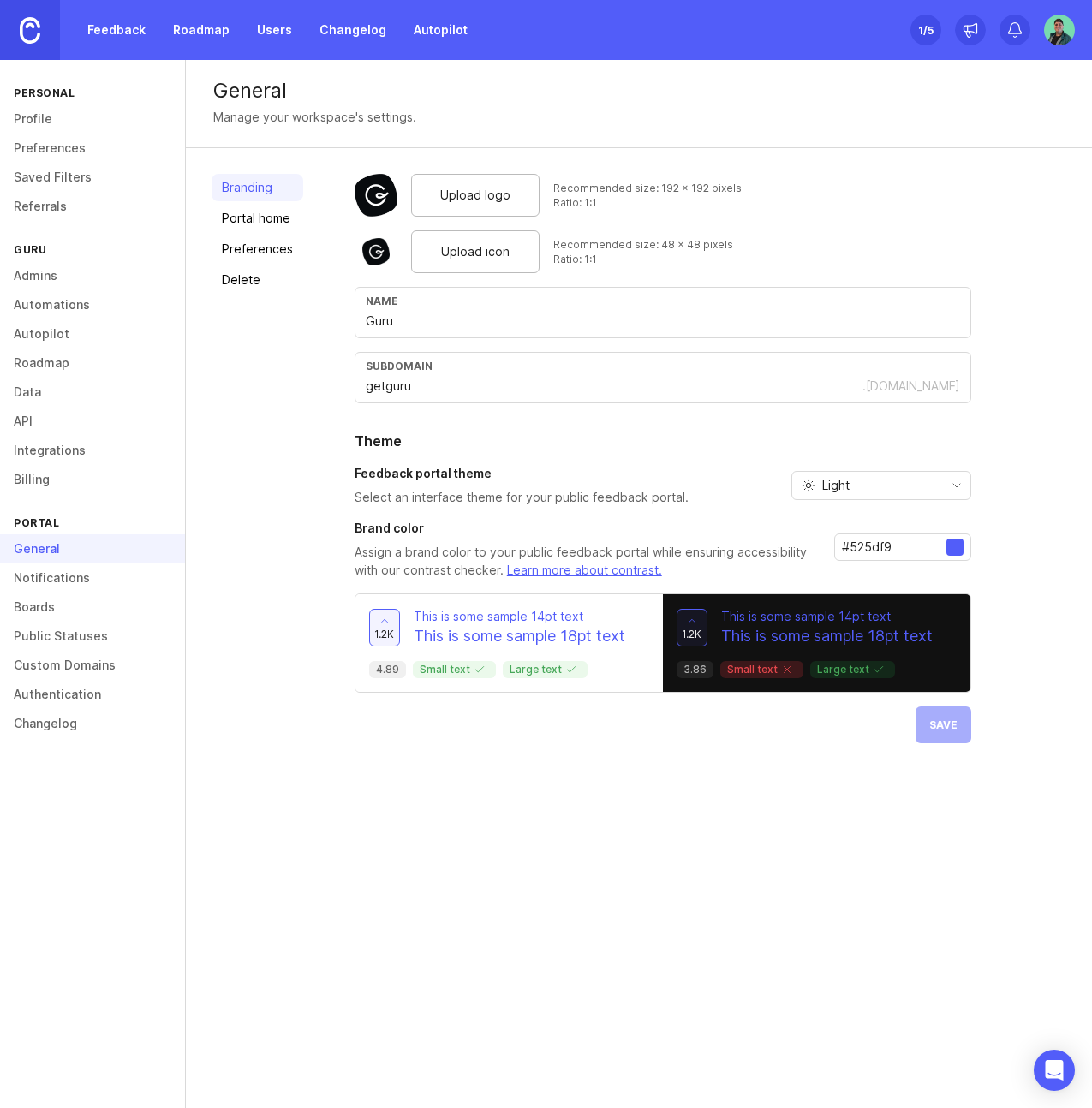
click at [500, 258] on span "Upload icon" at bounding box center [476, 251] width 69 height 19
click at [940, 726] on span "Save" at bounding box center [943, 725] width 28 height 13
click at [473, 193] on span "Upload logo" at bounding box center [475, 195] width 70 height 19
click at [949, 727] on span "Save" at bounding box center [943, 725] width 28 height 13
click at [192, 38] on link "Roadmap" at bounding box center [201, 30] width 77 height 31
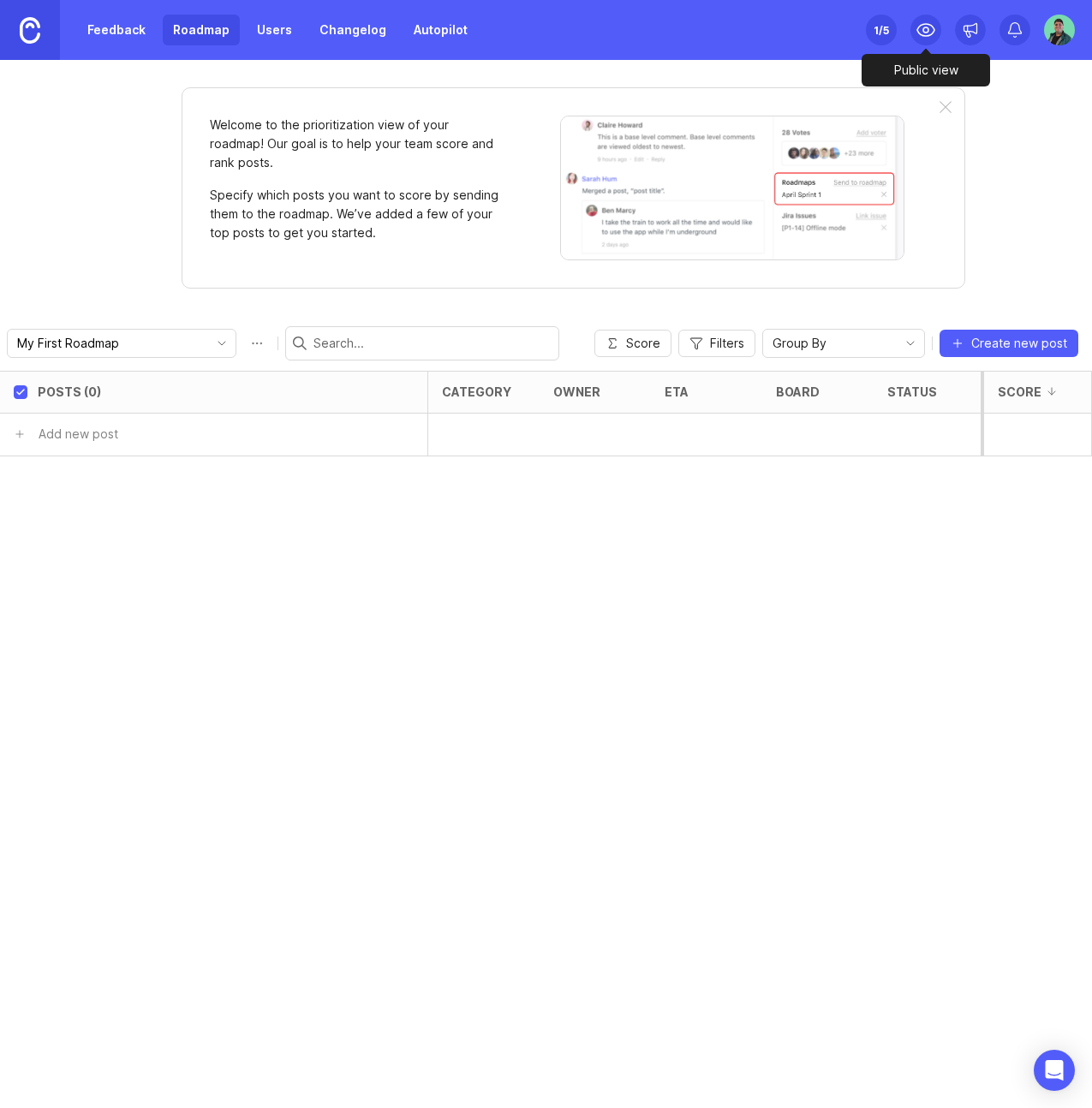
click at [930, 39] on icon at bounding box center [926, 30] width 21 height 21
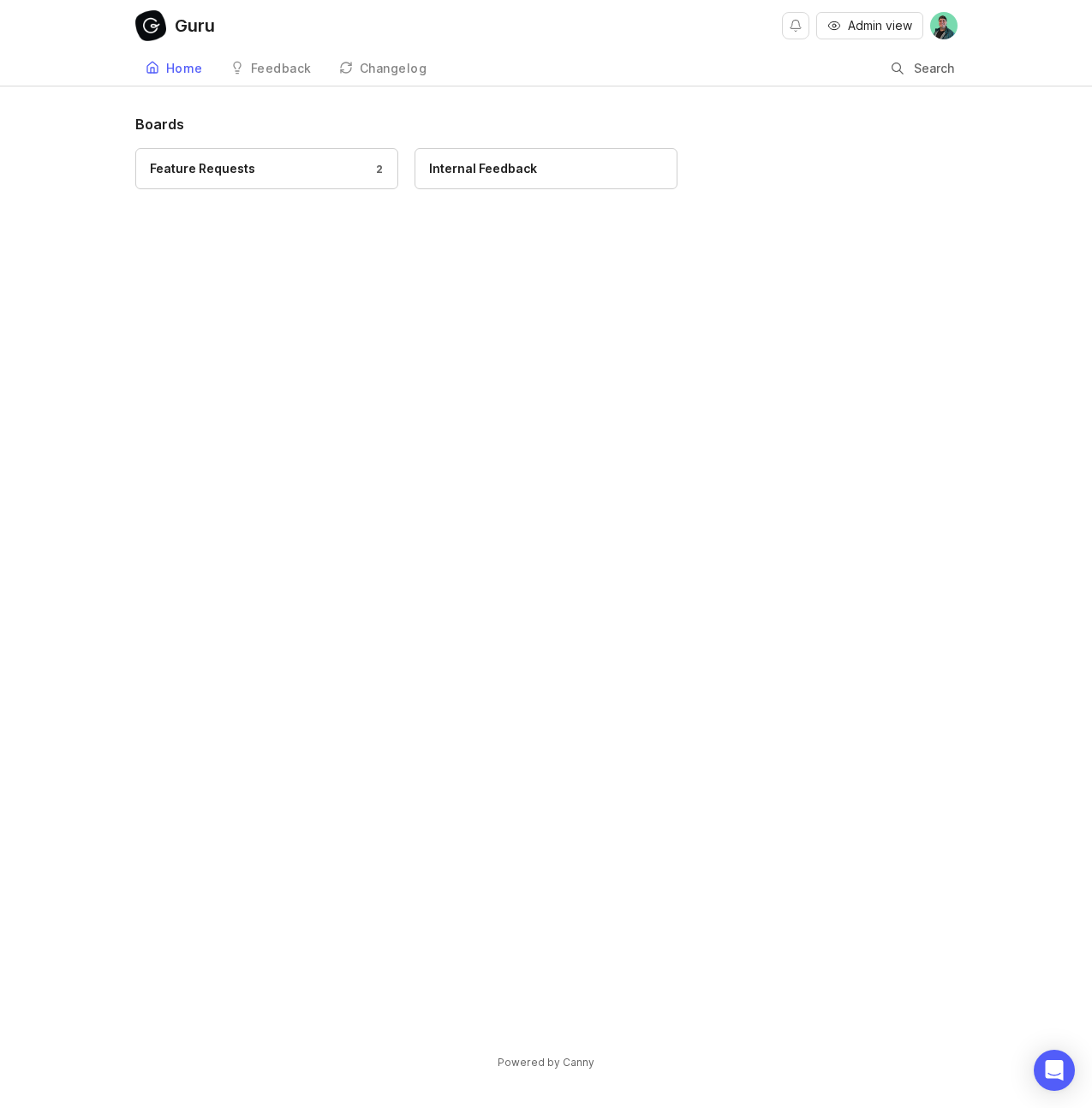
click at [314, 175] on div "Feature Requests 2" at bounding box center [267, 169] width 234 height 19
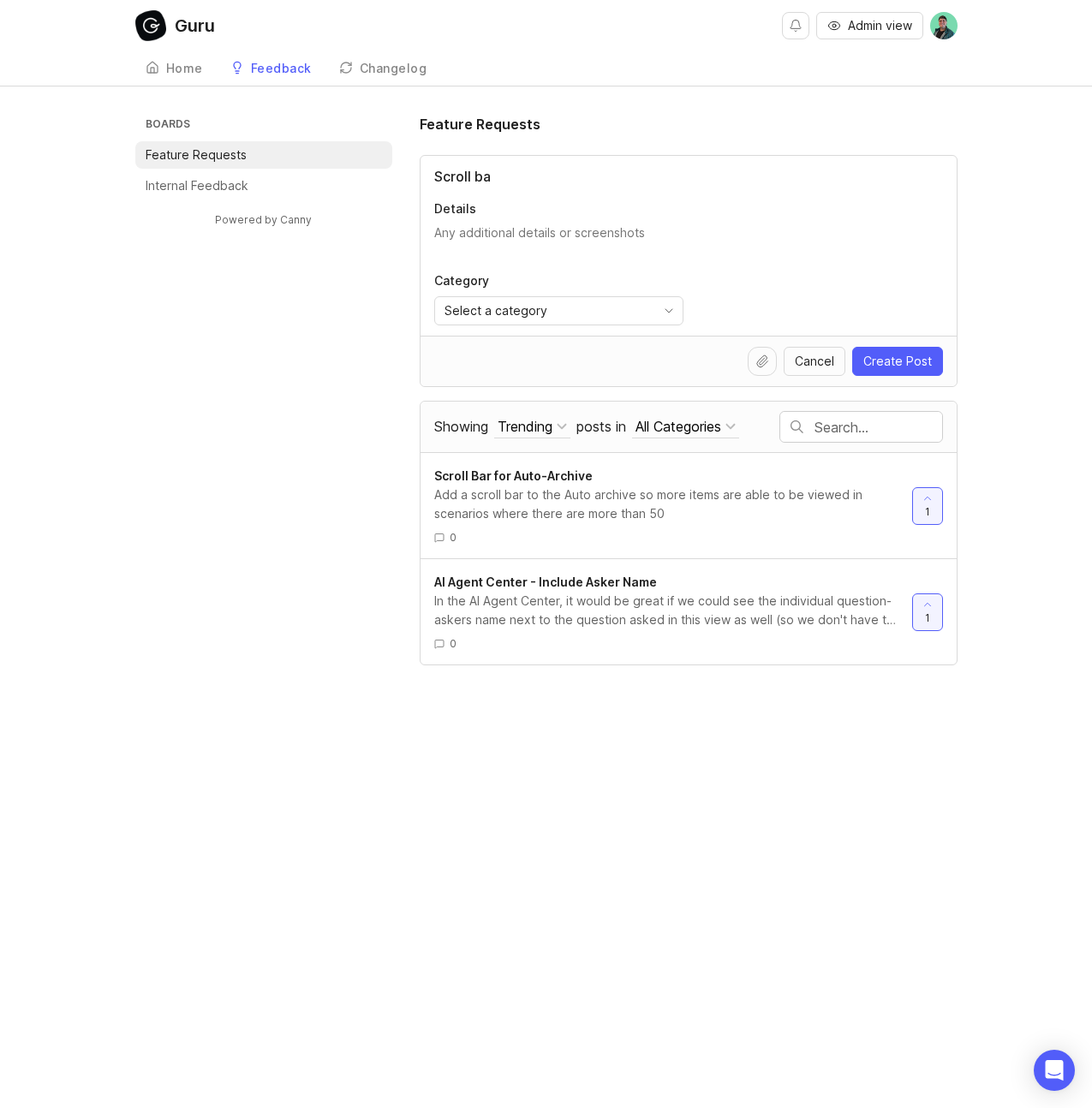
type input "Scroll bar"
click at [533, 435] on div "Trending" at bounding box center [525, 427] width 54 height 19
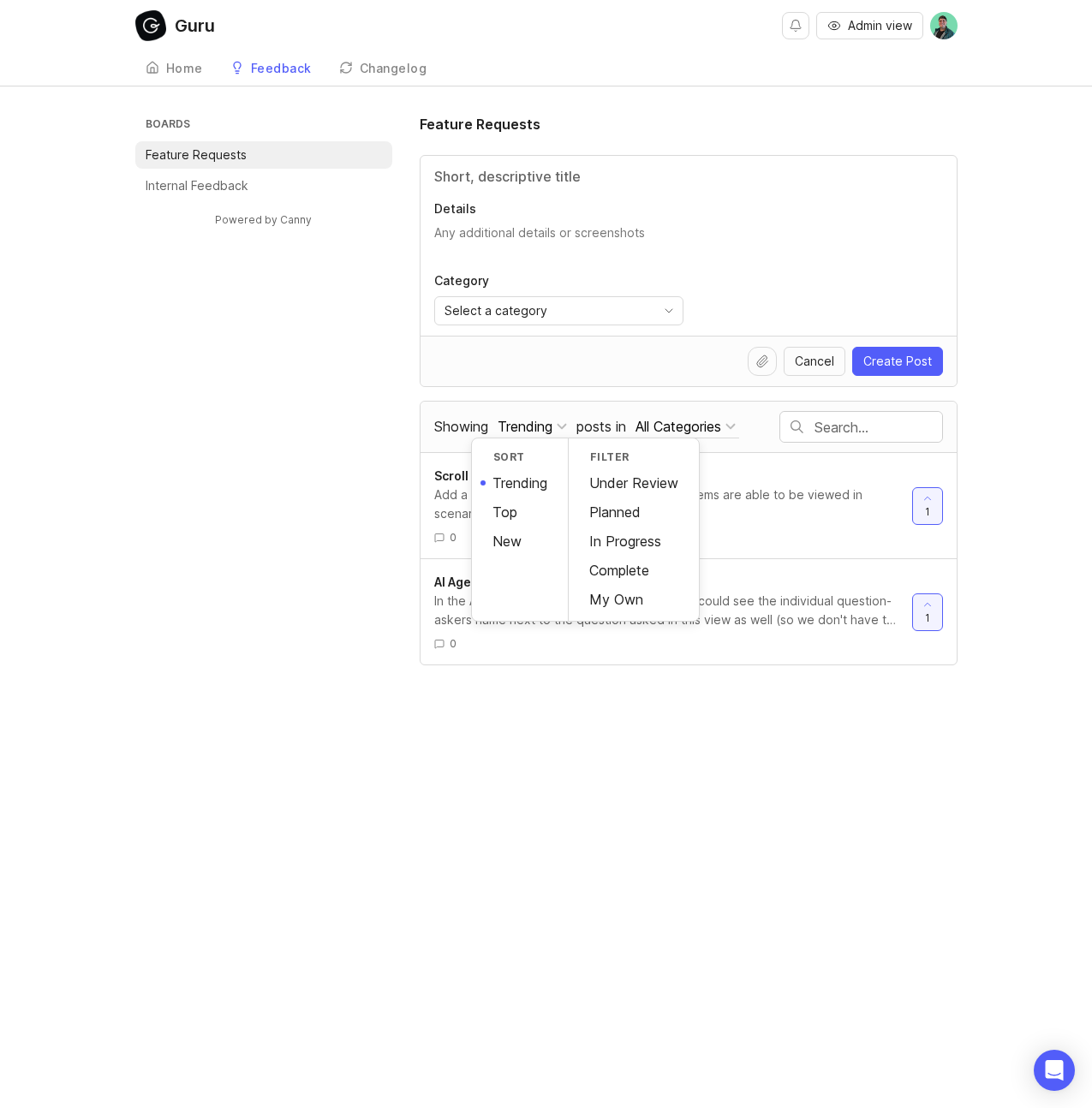
click at [315, 475] on div "Boards Feature Requests Internal Feedback Powered by Canny Feature Requests Det…" at bounding box center [546, 390] width 822 height 552
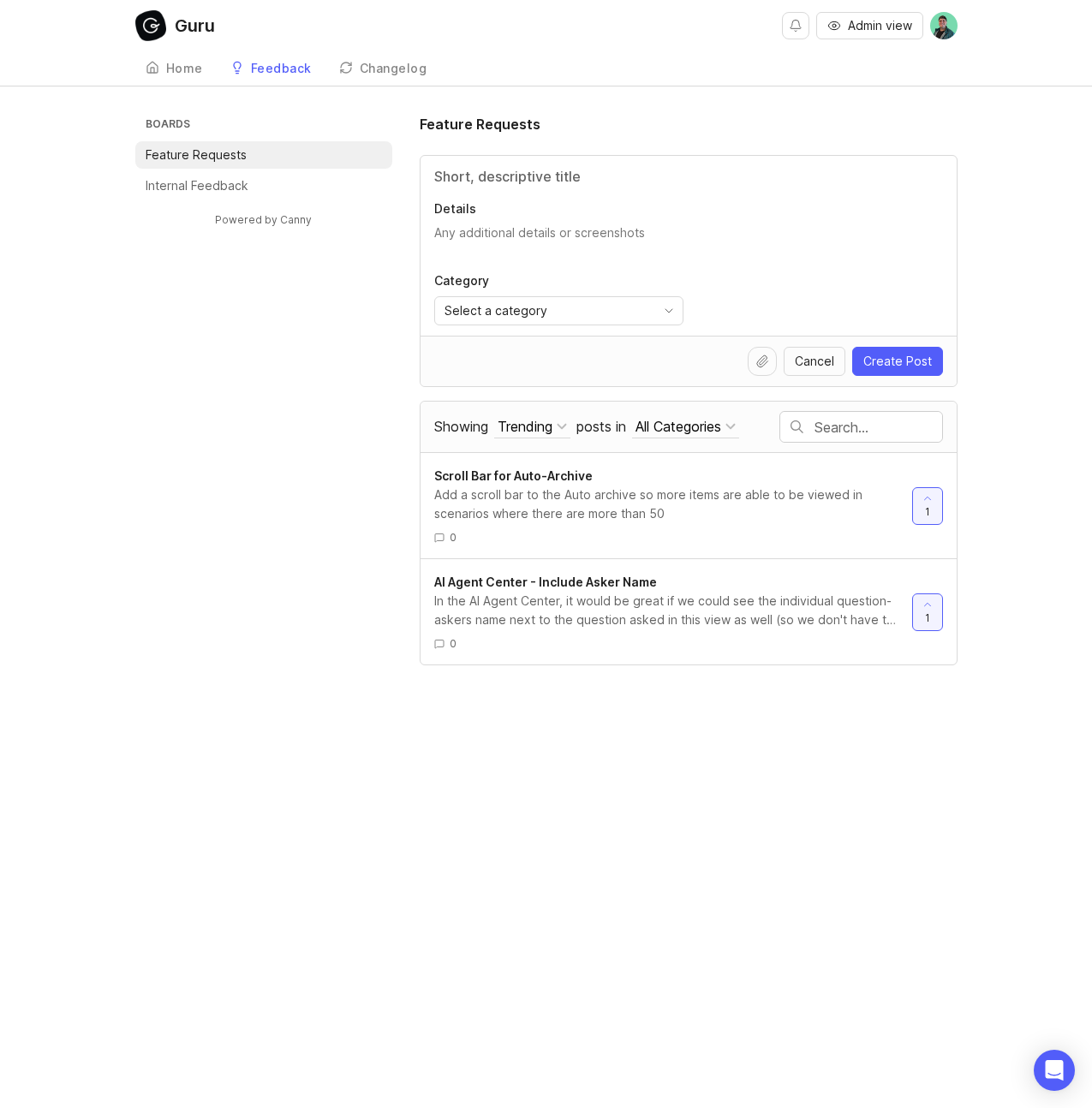
click at [374, 73] on div "Changelog" at bounding box center [393, 68] width 68 height 12
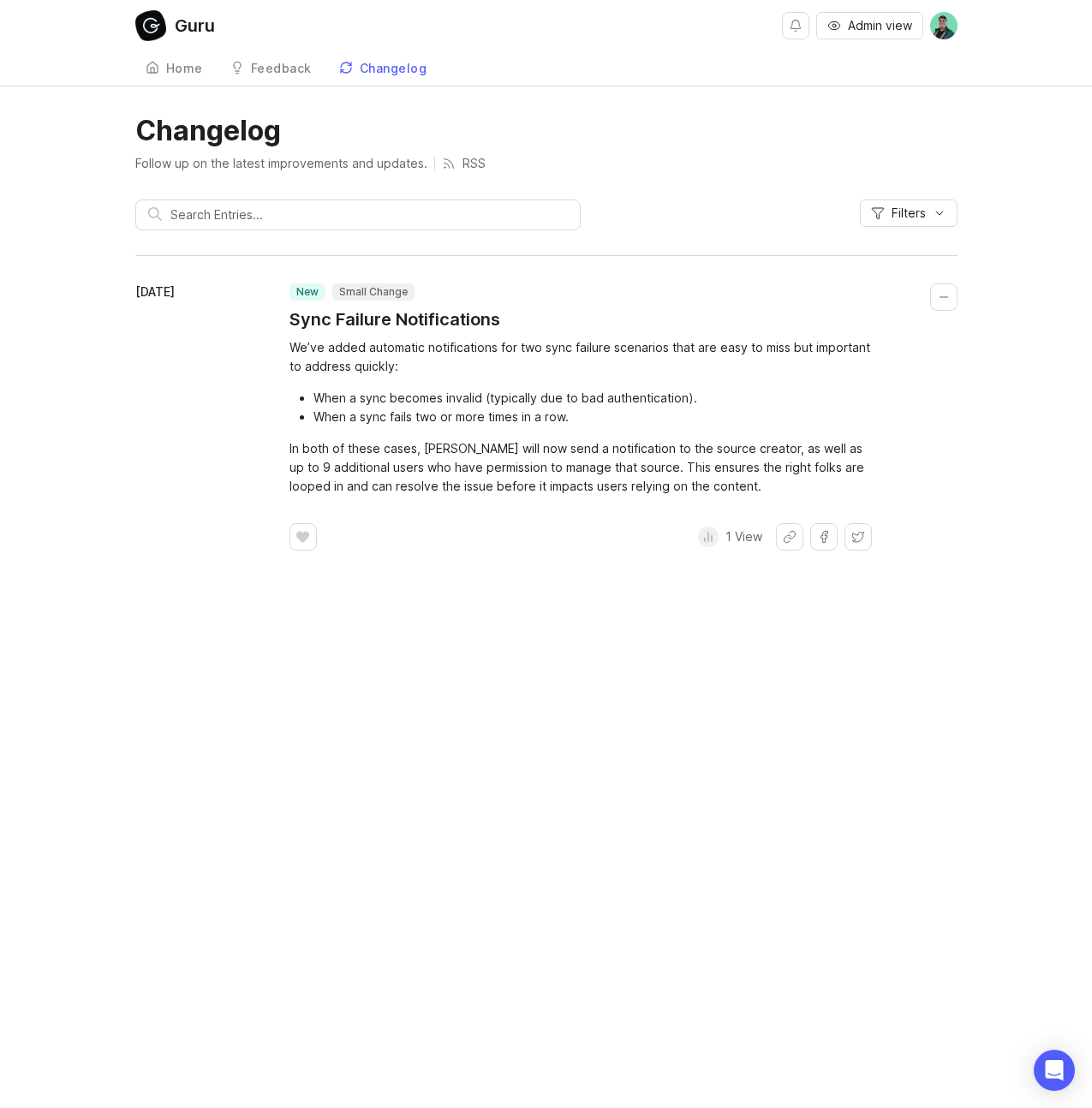
click at [275, 74] on div "Feedback" at bounding box center [281, 68] width 61 height 12
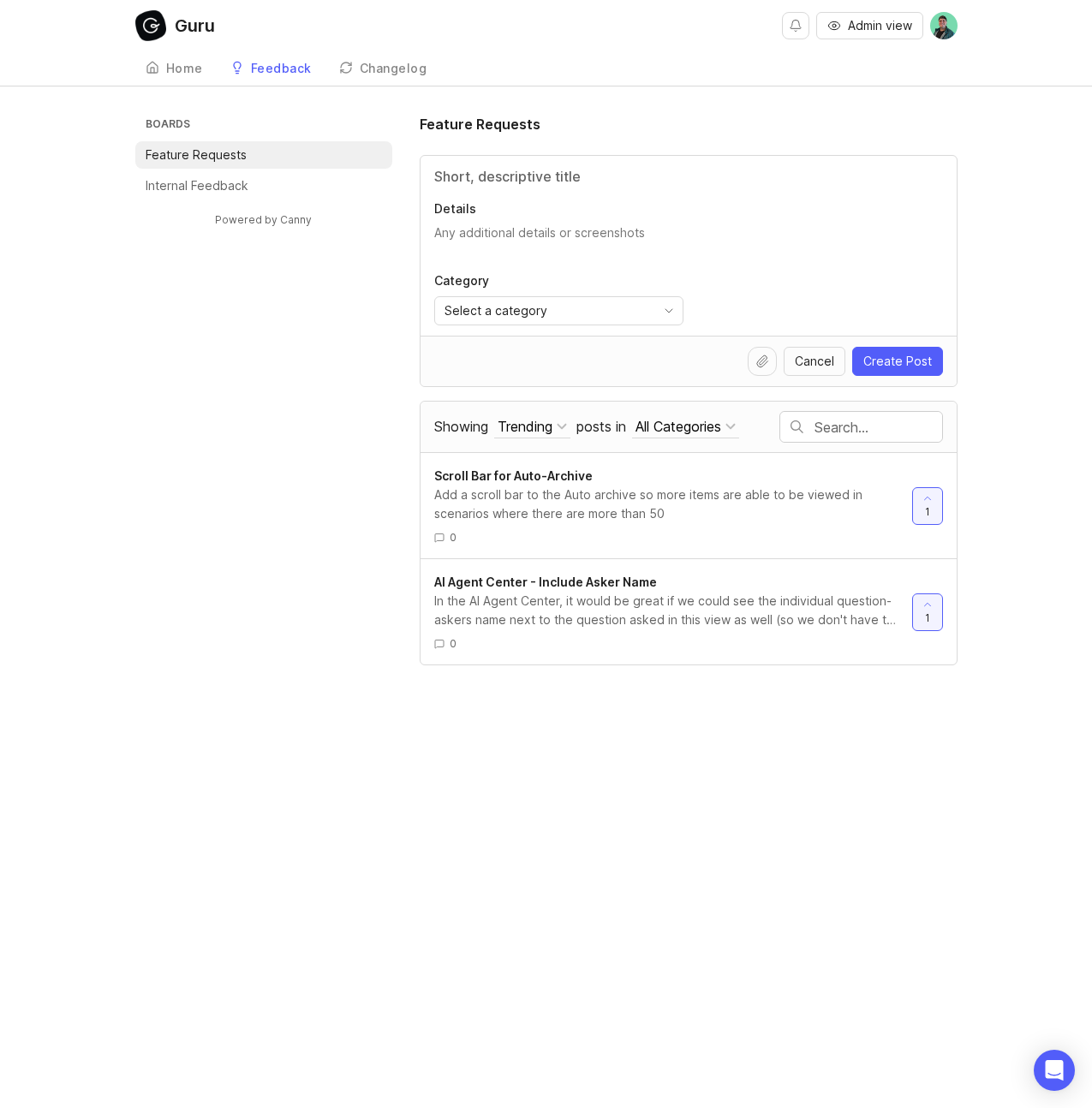
click at [949, 27] on img at bounding box center [944, 25] width 27 height 27
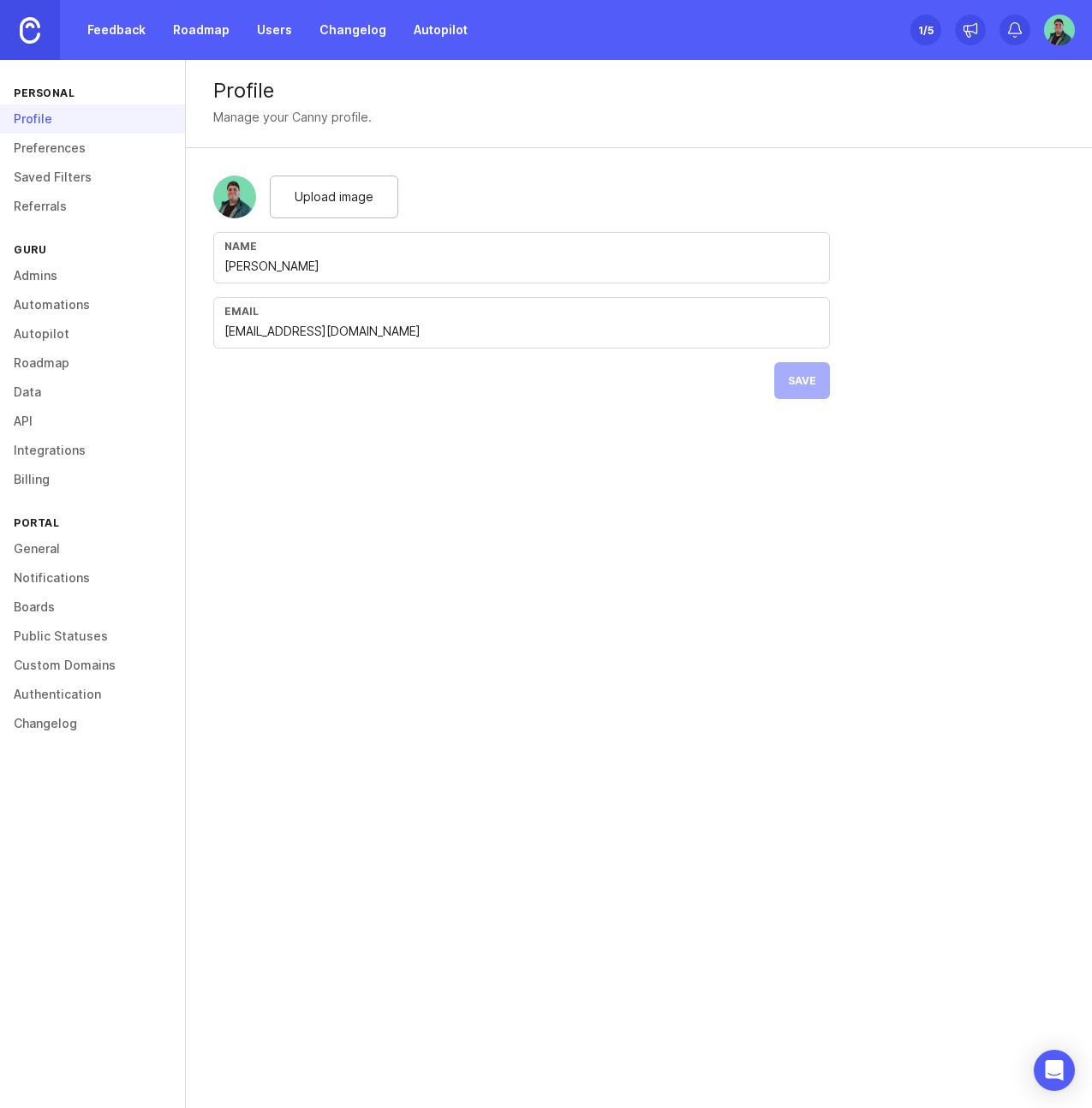
click at [927, 30] on div "1 /5" at bounding box center [926, 30] width 15 height 24
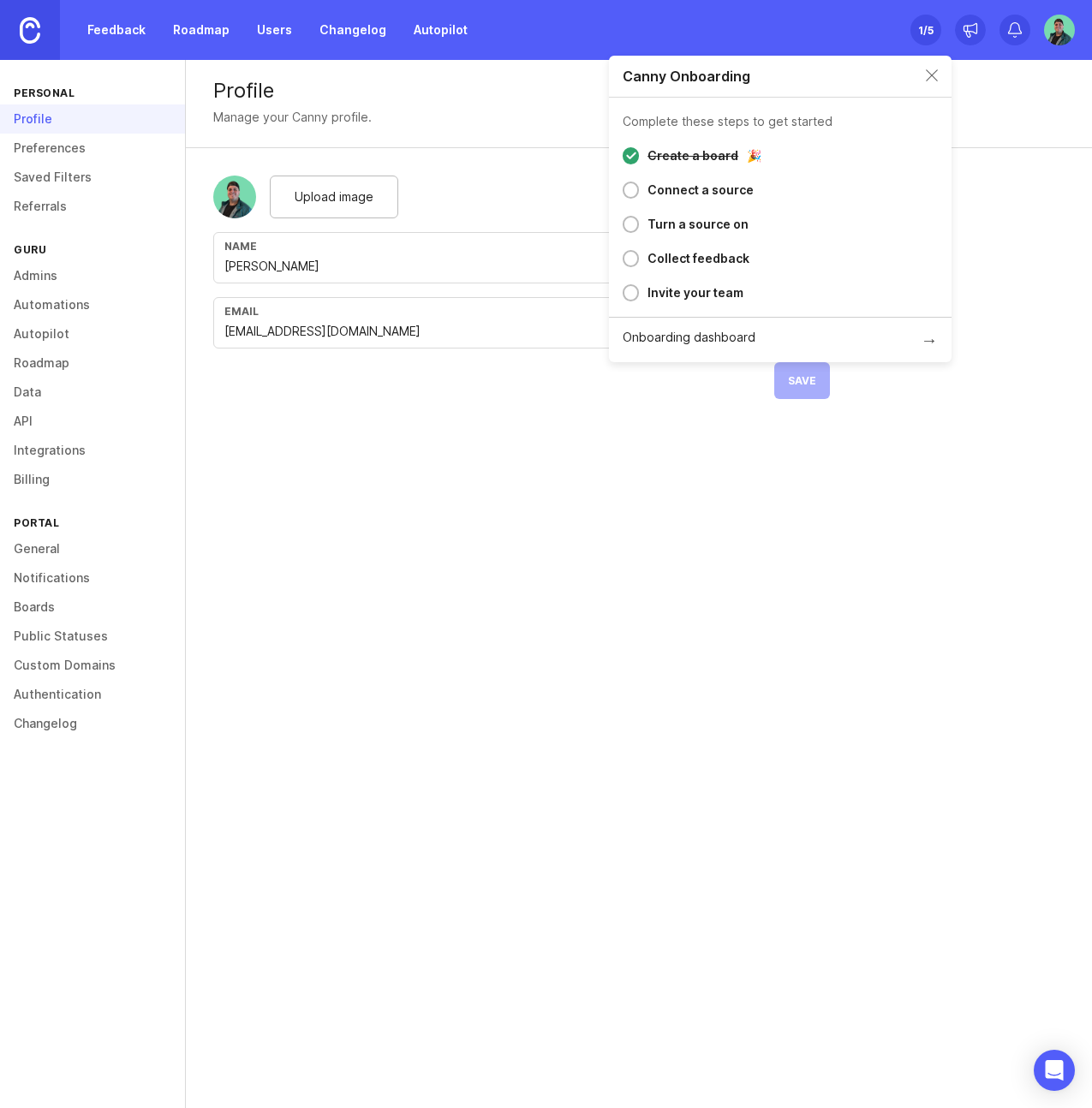
click at [671, 193] on div "Connect a source" at bounding box center [701, 190] width 106 height 21
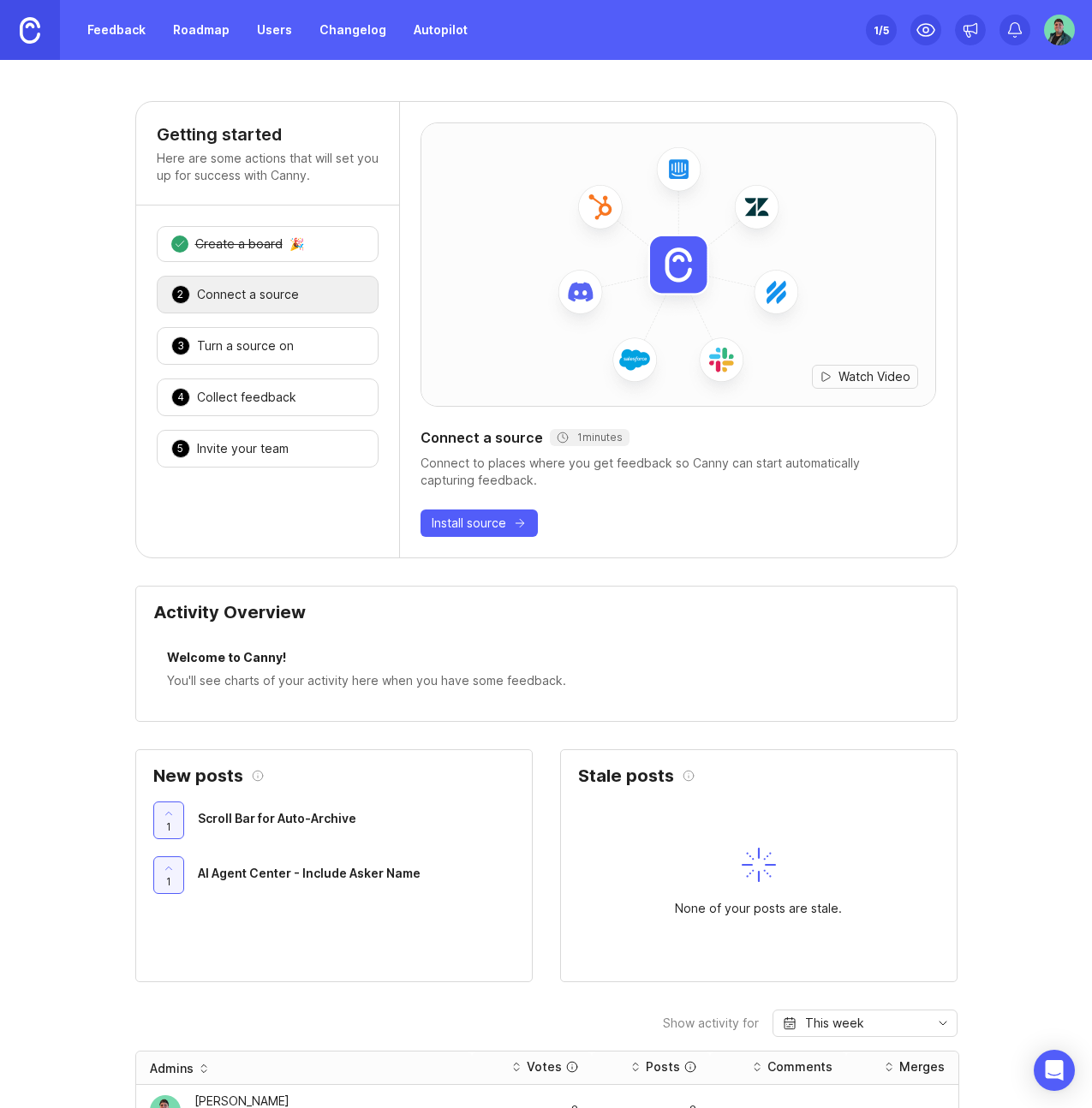
click at [861, 373] on span "Watch Video" at bounding box center [874, 377] width 72 height 17
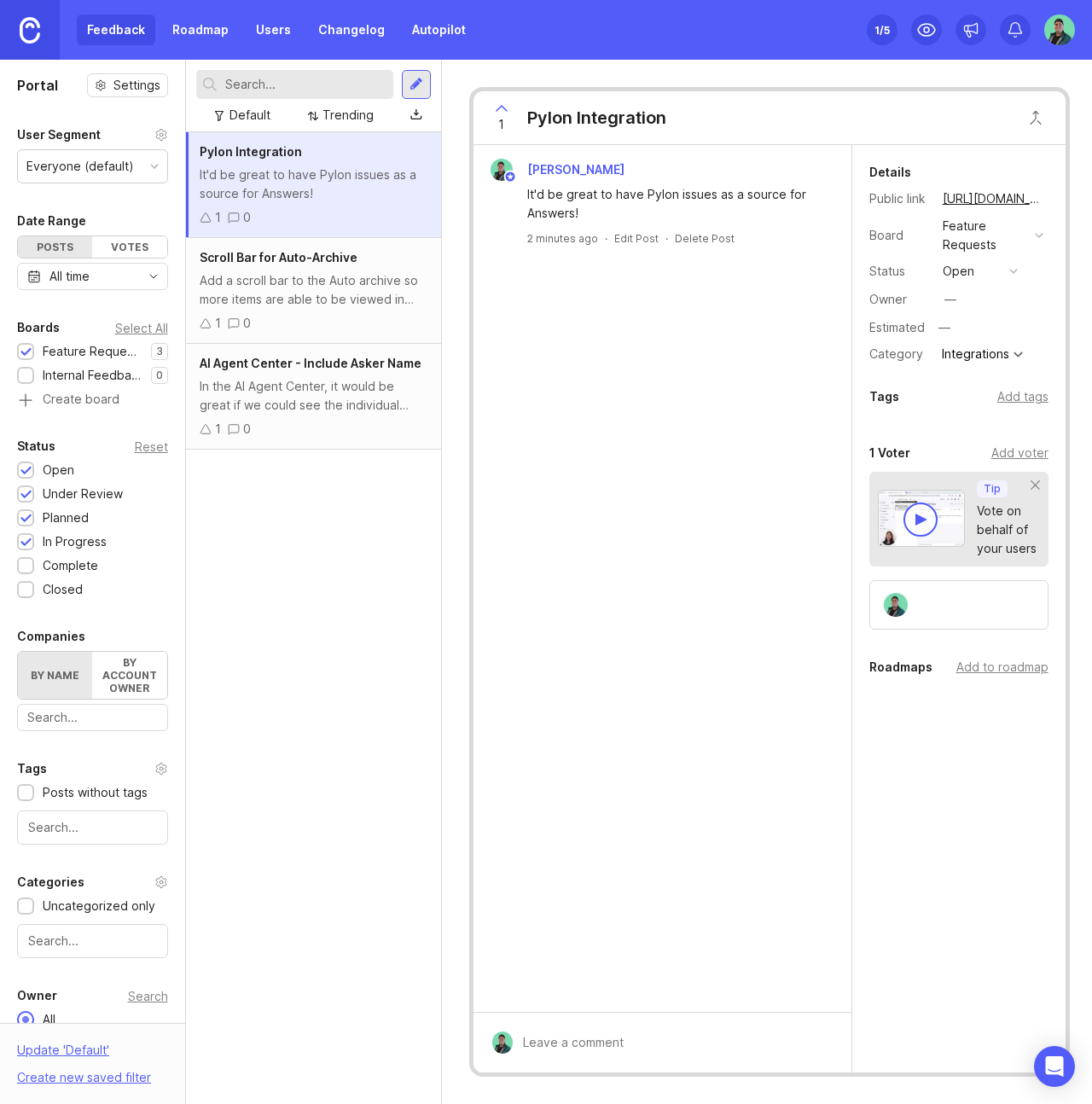
click at [88, 162] on div "Everyone (default)" at bounding box center [80, 166] width 108 height 19
click at [156, 133] on icon at bounding box center [161, 135] width 10 height 11
click at [422, 80] on div at bounding box center [416, 84] width 14 height 15
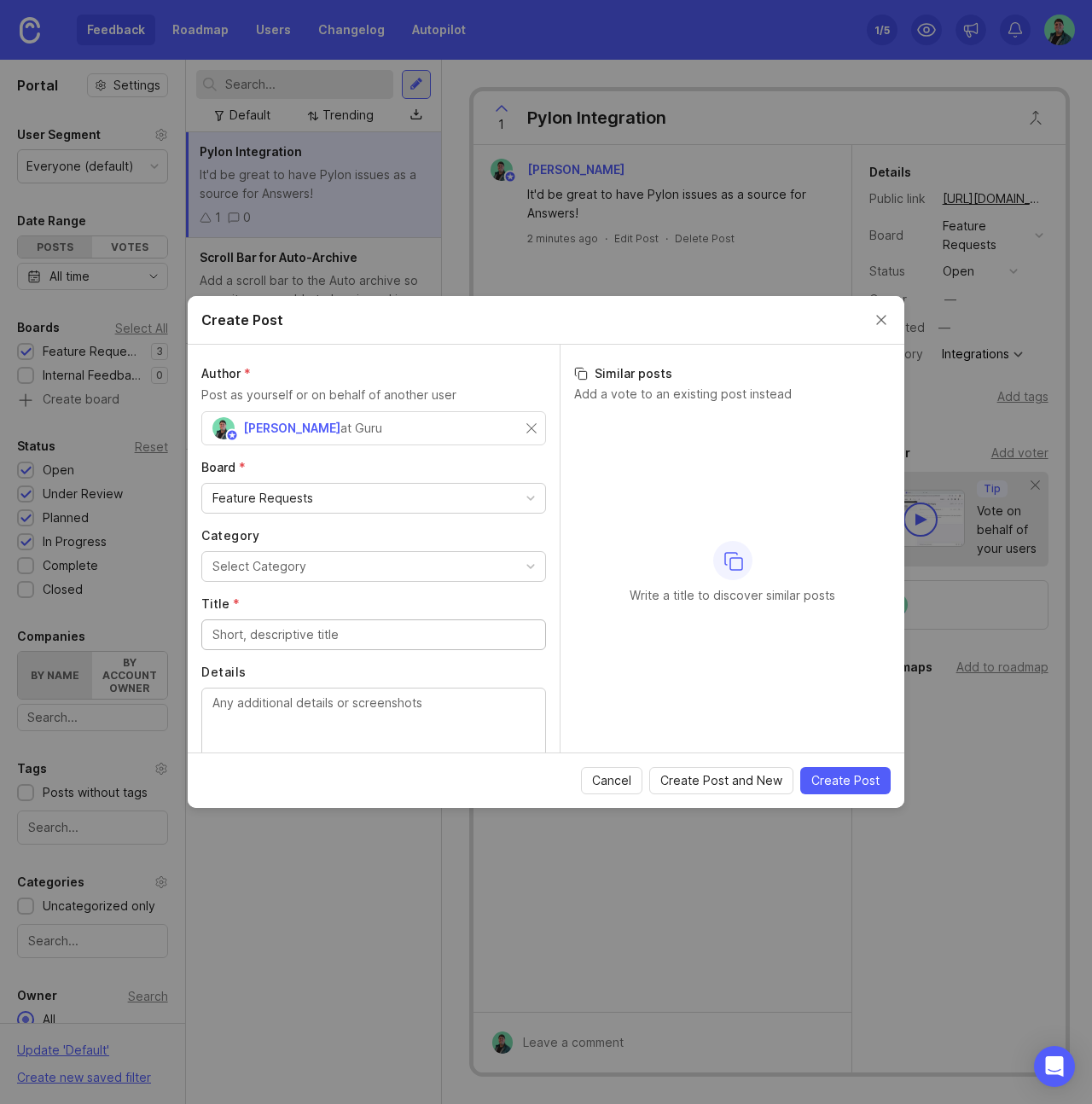
click at [627, 782] on span "Cancel" at bounding box center [611, 780] width 39 height 17
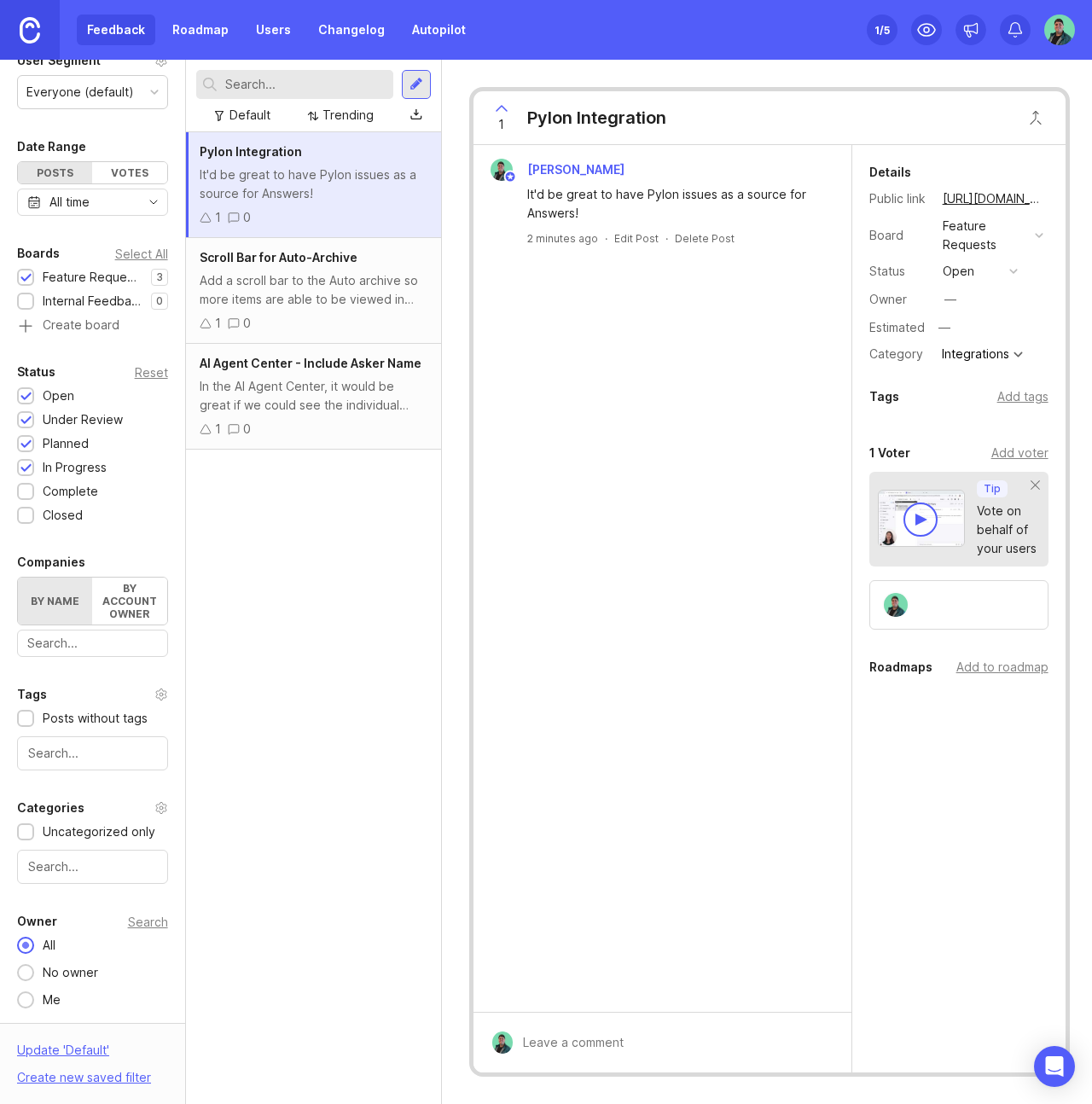
scroll to position [33, 0]
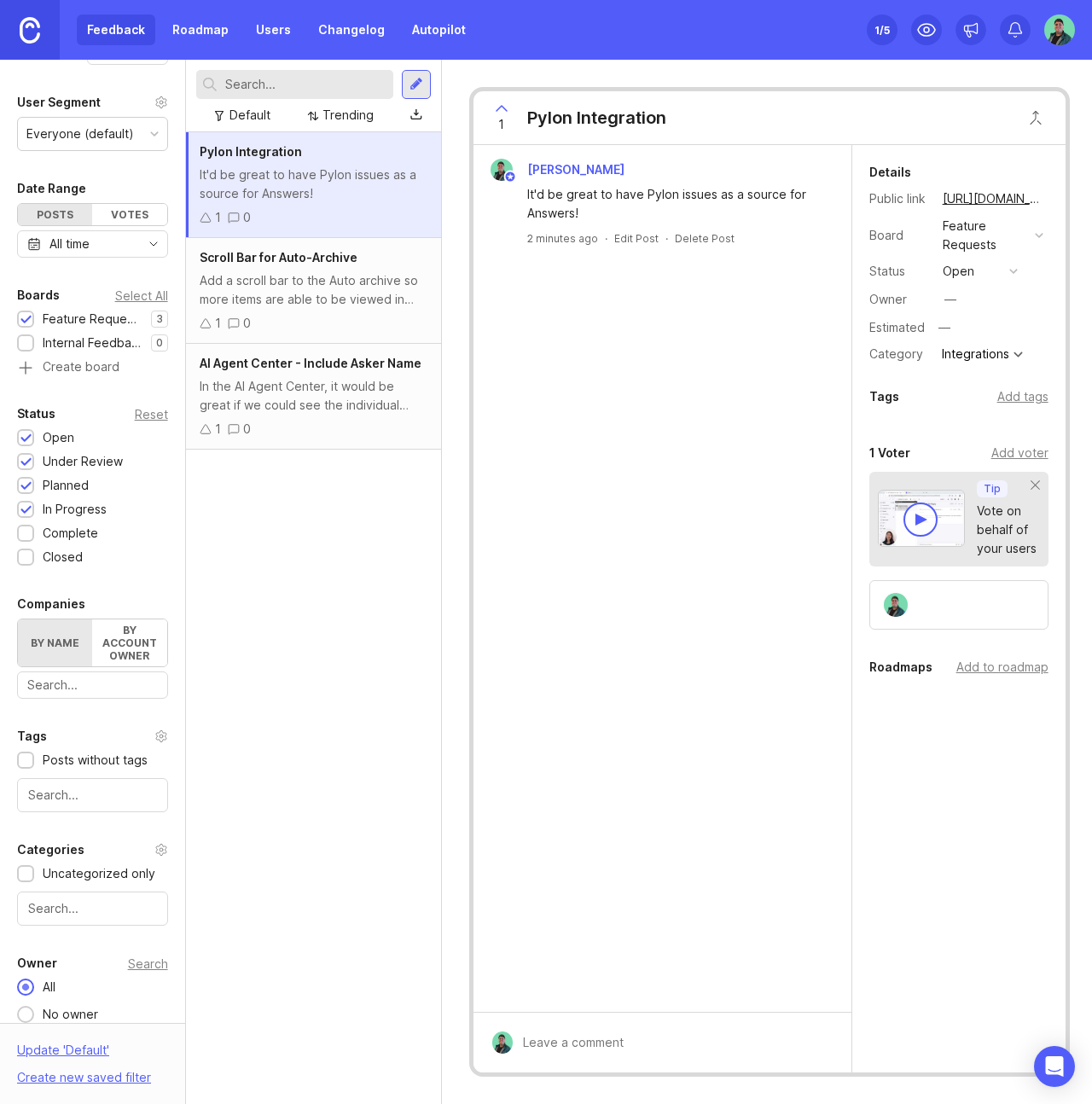
click at [208, 28] on link "Roadmap" at bounding box center [200, 30] width 77 height 31
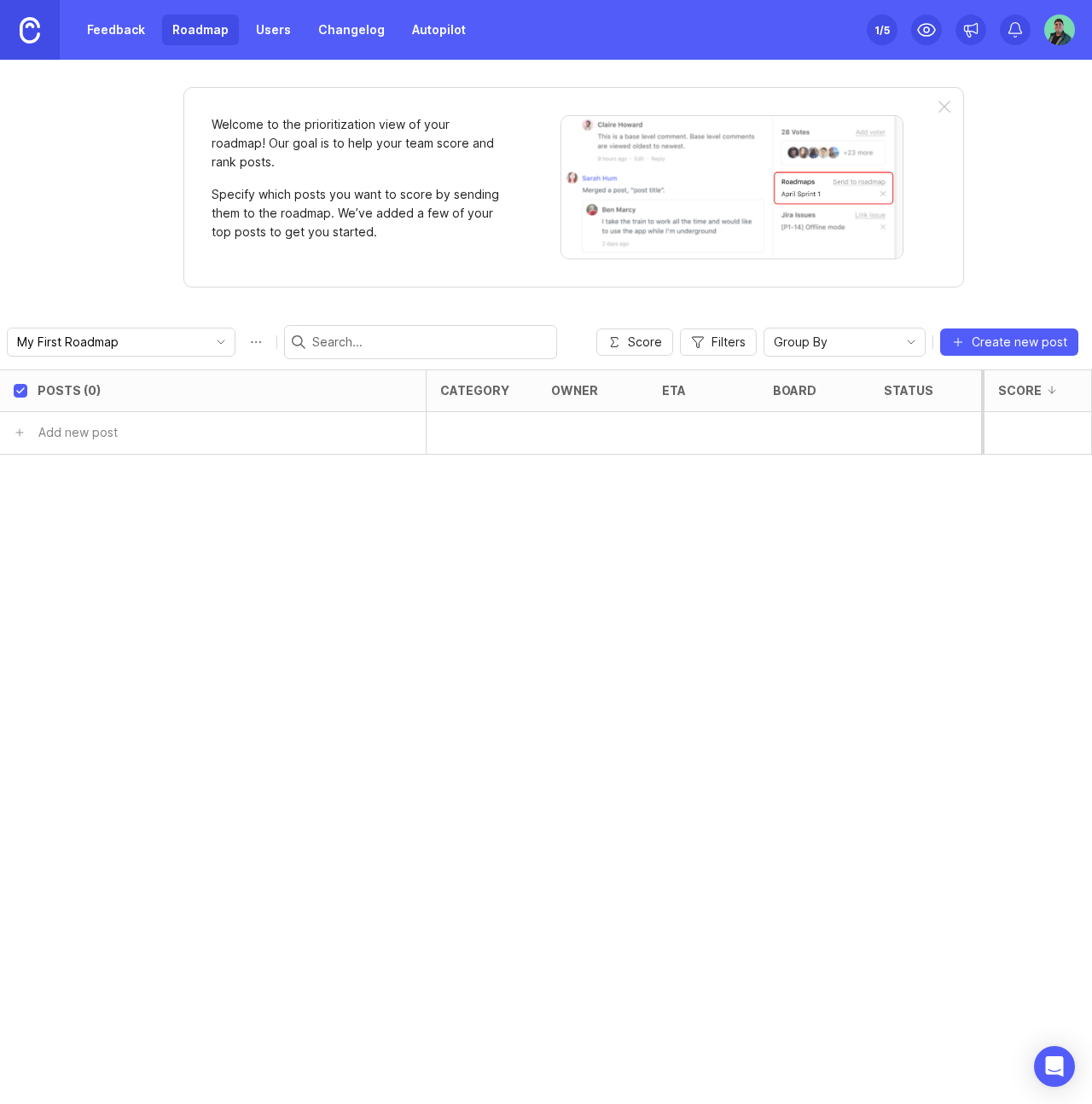
click at [652, 337] on span "Score" at bounding box center [645, 342] width 34 height 17
click at [878, 28] on div "1 /5" at bounding box center [881, 30] width 15 height 24
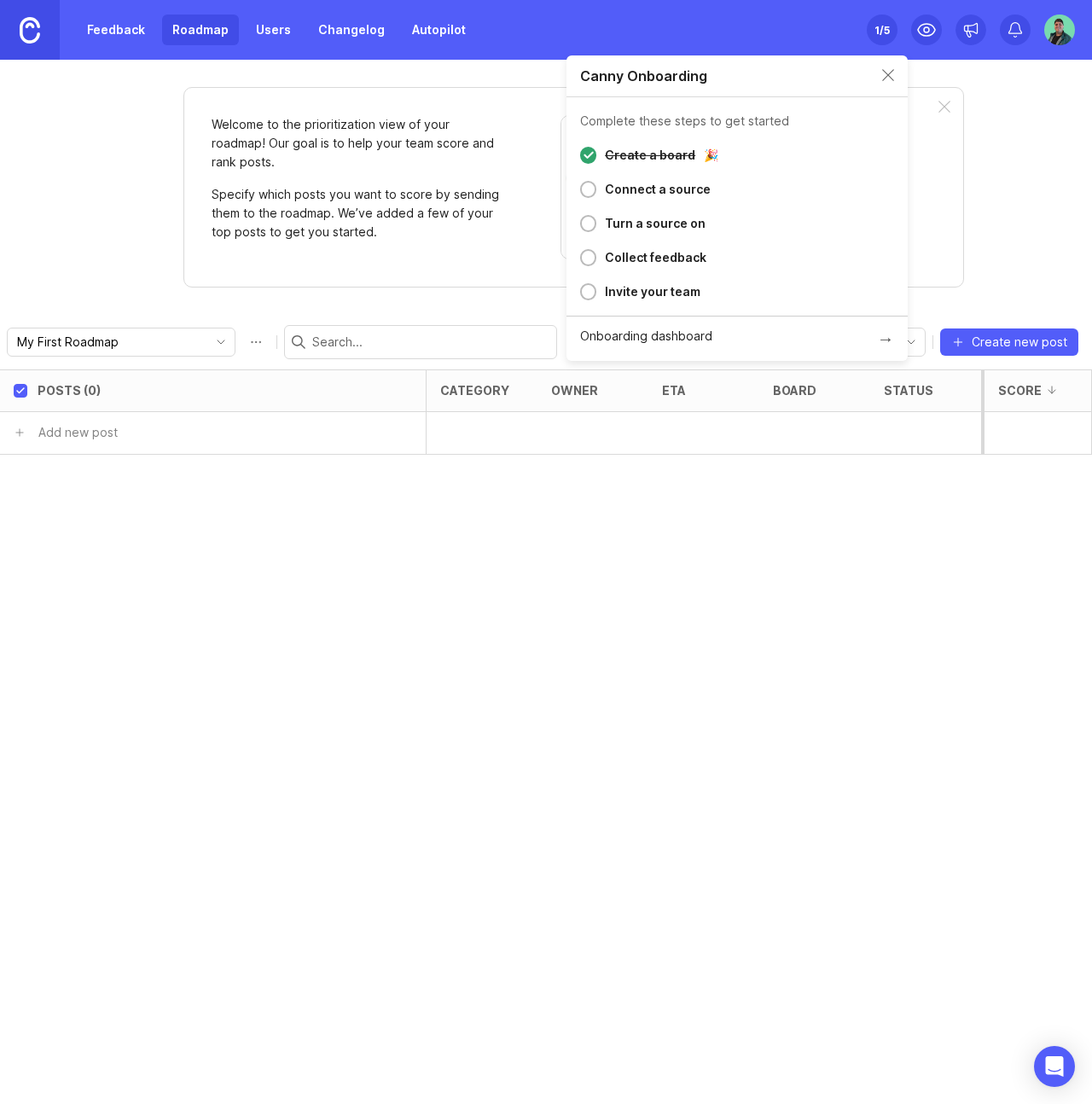
click at [627, 190] on div "Connect a source" at bounding box center [657, 189] width 106 height 21
click at [923, 16] on div at bounding box center [927, 30] width 31 height 31
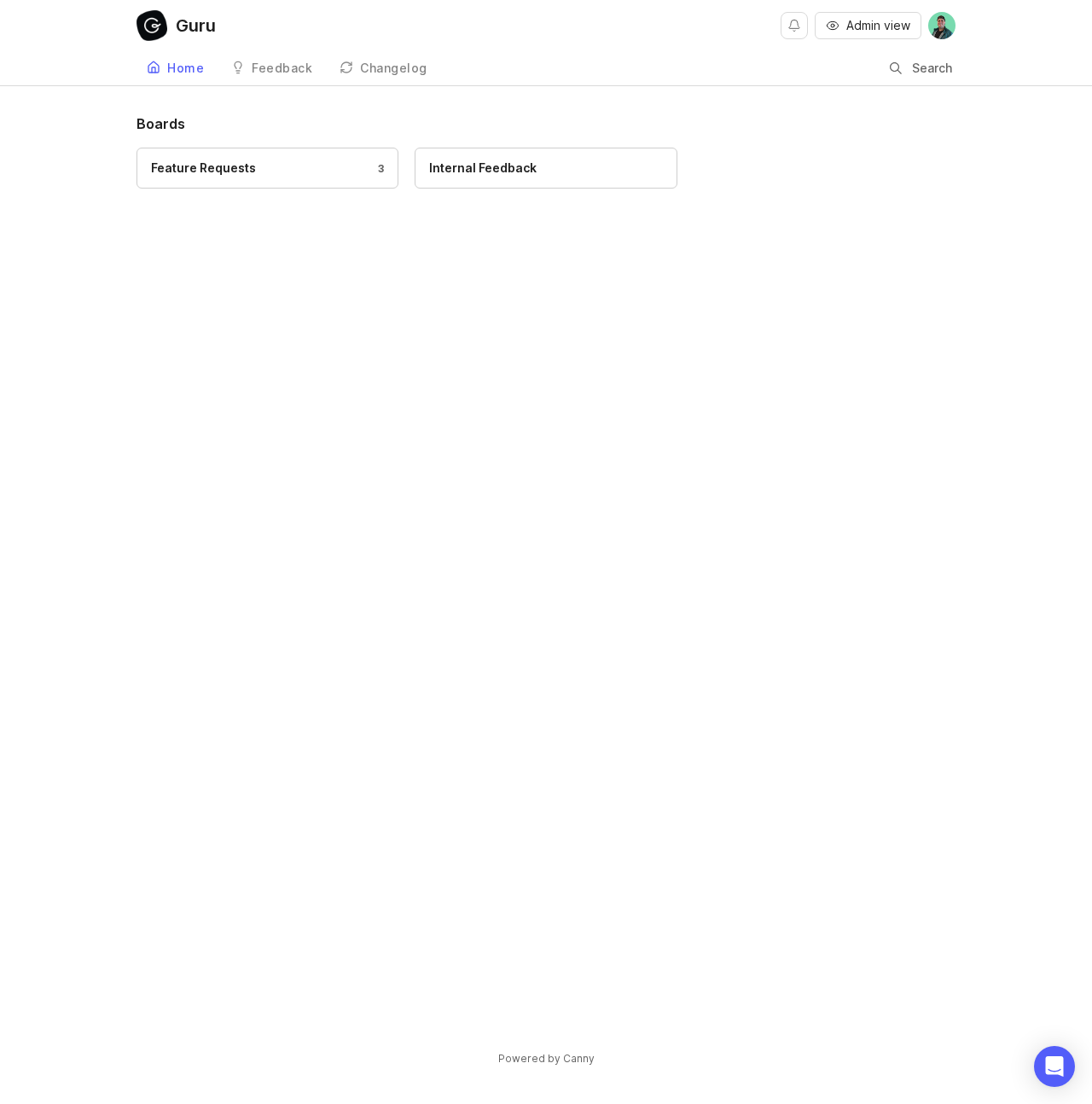
click at [898, 24] on span "Admin view" at bounding box center [878, 25] width 64 height 17
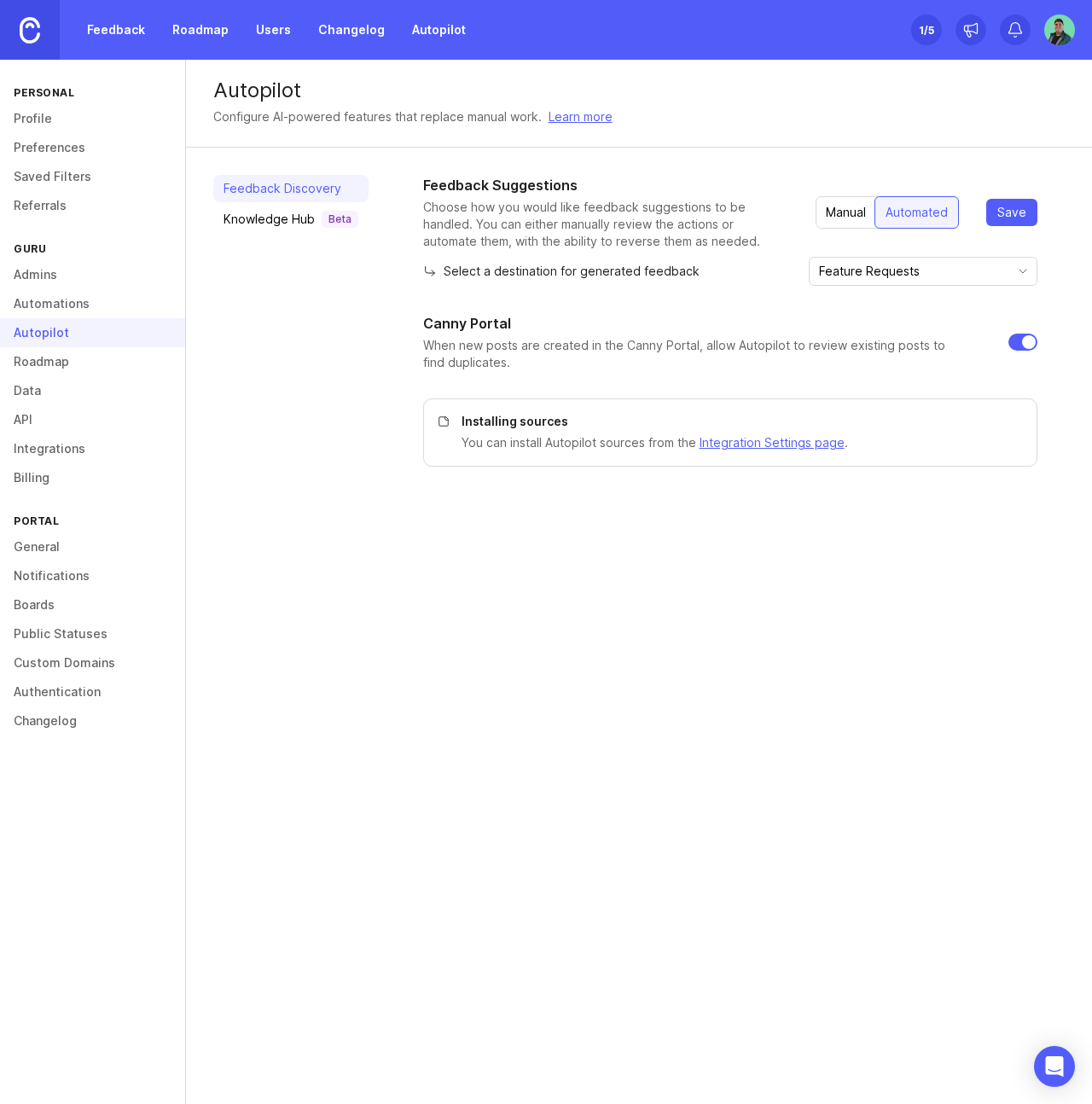
click at [287, 223] on div "Knowledge Hub Beta" at bounding box center [290, 219] width 135 height 17
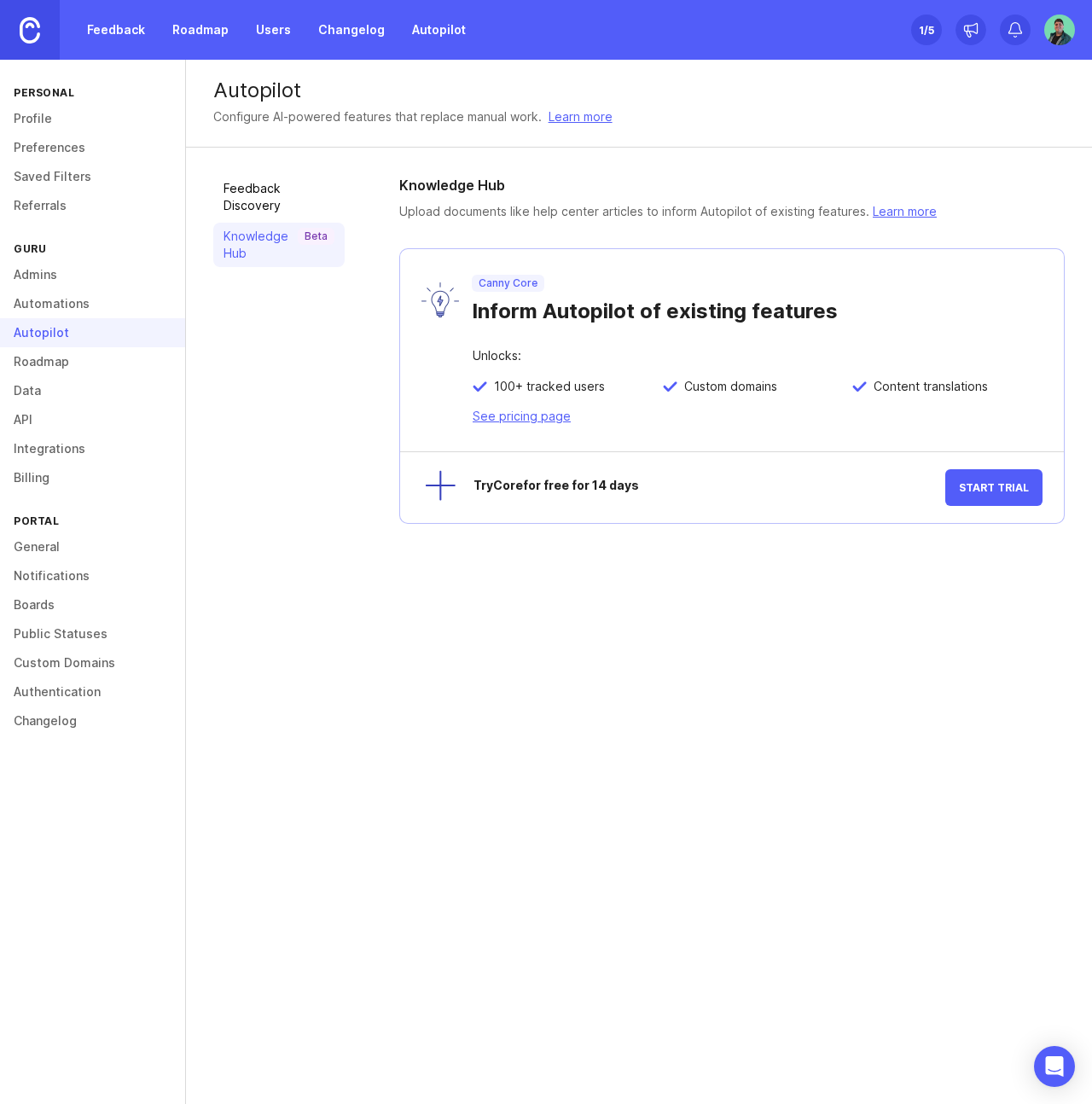
click at [251, 201] on link "Feedback Discovery" at bounding box center [278, 196] width 131 height 44
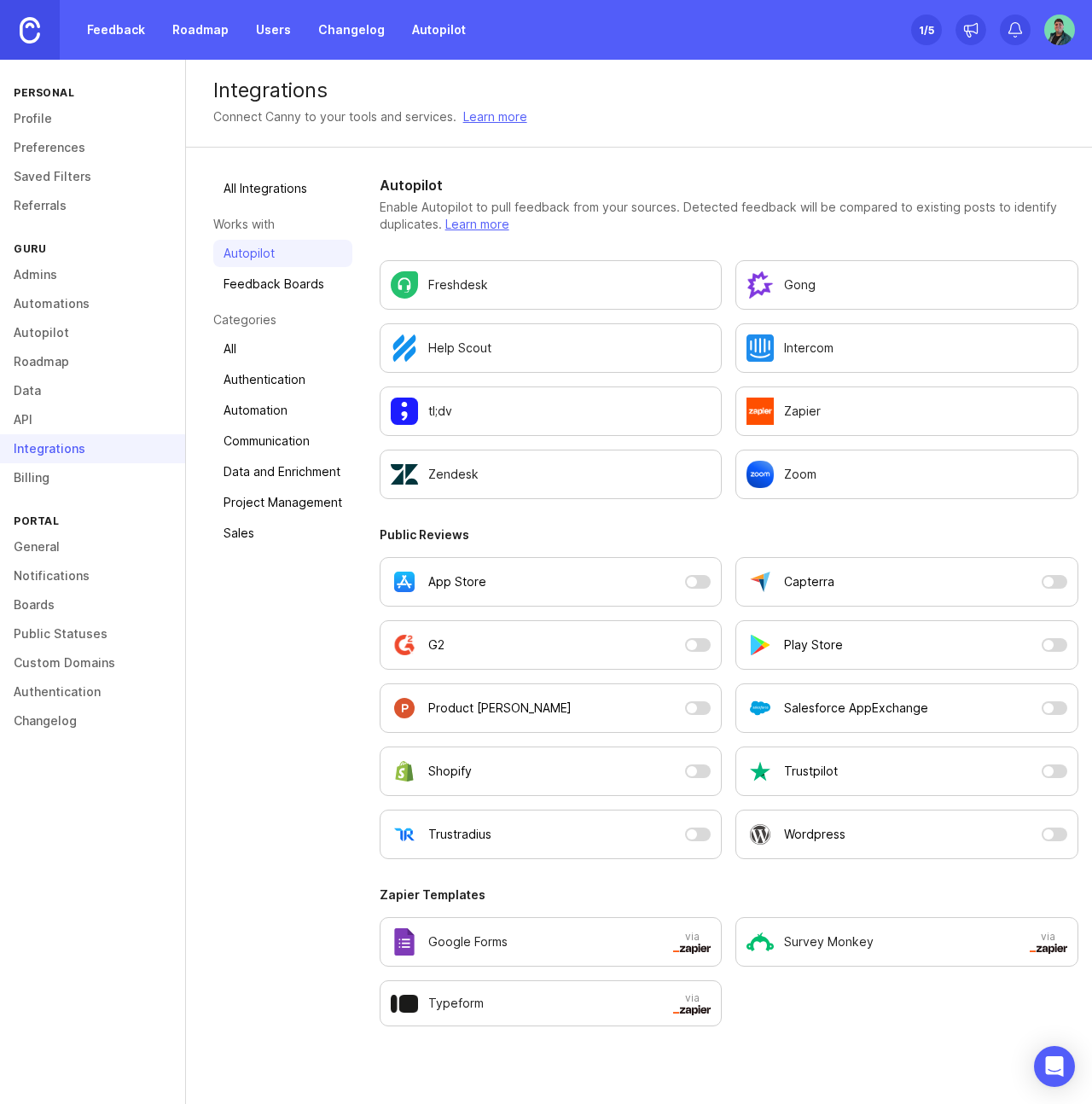
click at [797, 272] on div "Gong" at bounding box center [907, 285] width 321 height 27
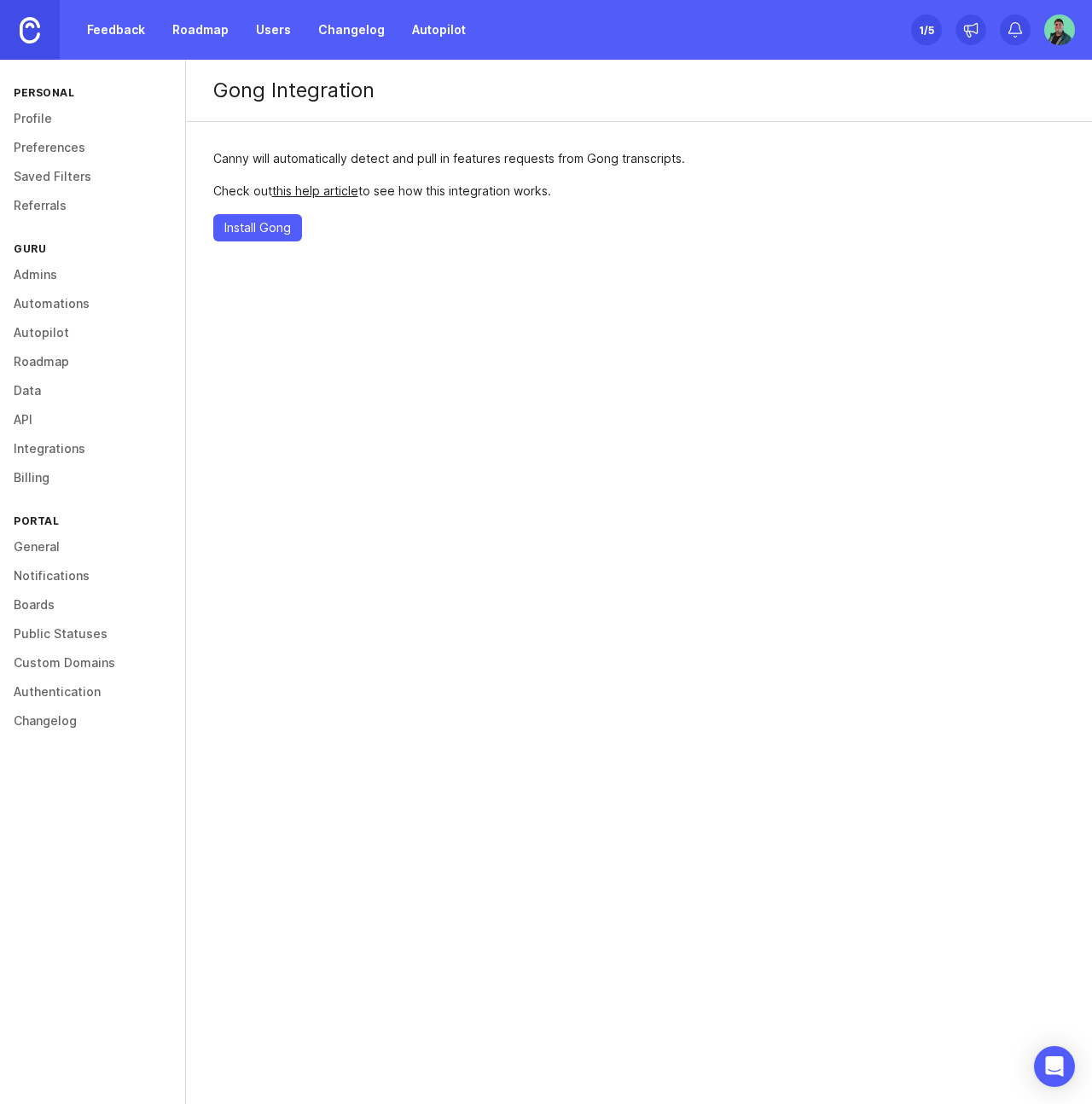
click at [312, 187] on link "this help article" at bounding box center [315, 191] width 86 height 14
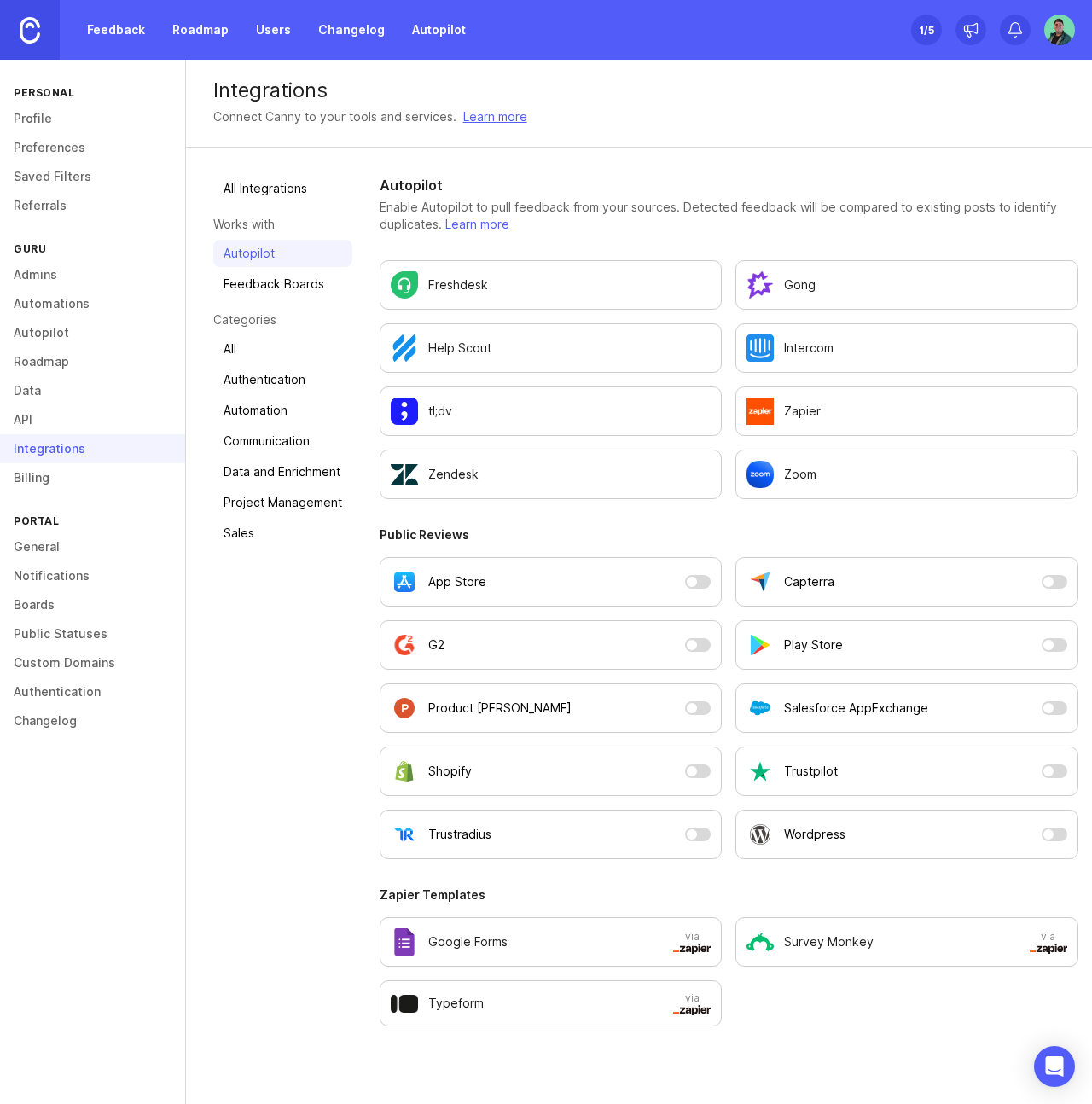
click at [101, 30] on link "Feedback" at bounding box center [116, 30] width 79 height 31
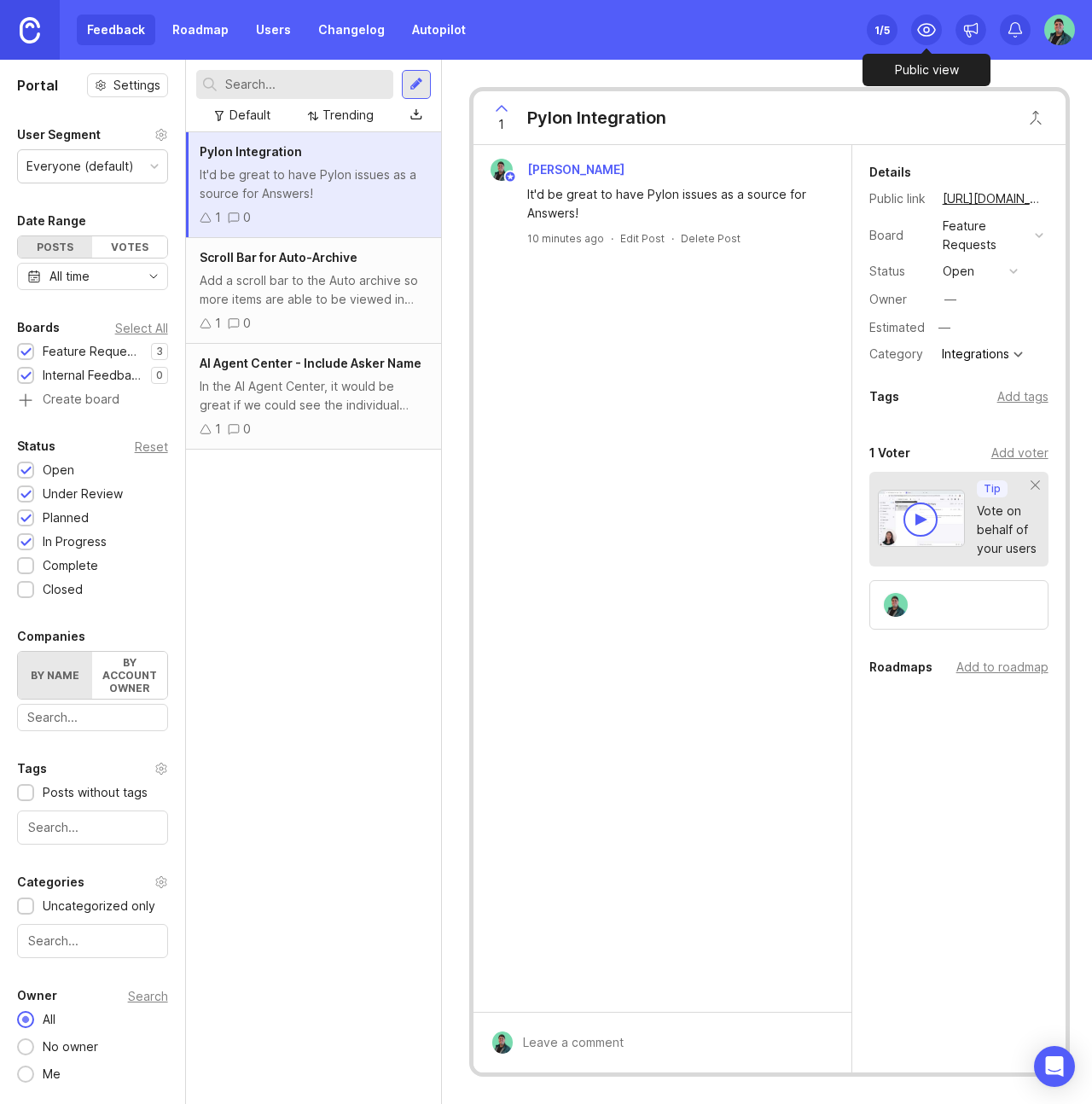
click at [920, 26] on icon at bounding box center [927, 30] width 21 height 21
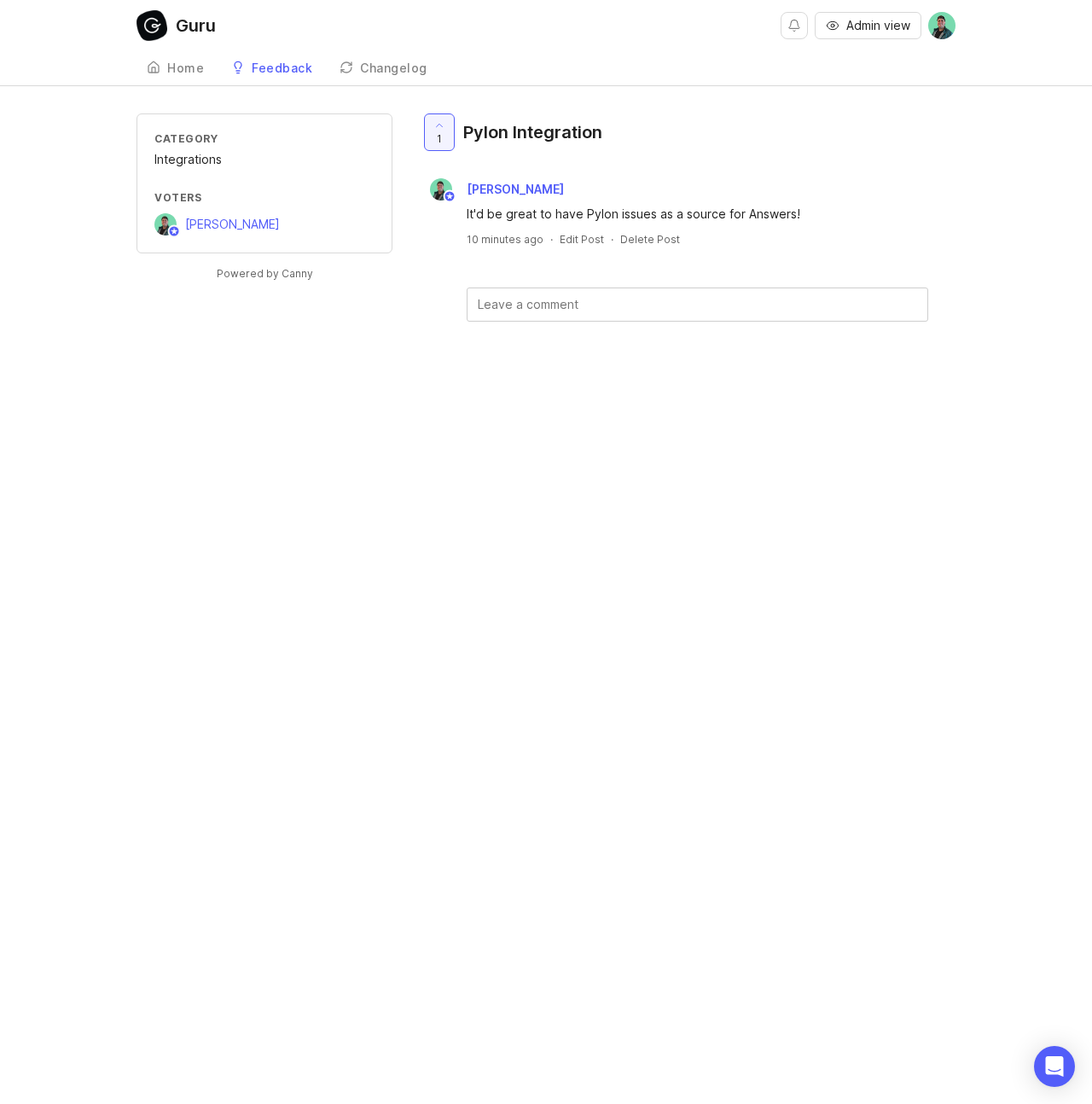
click at [649, 392] on div "Guru Admin view Create Home Feedback Feature Requests 3 Changelog Category Inte…" at bounding box center [546, 552] width 1092 height 1104
click at [269, 73] on div "Feedback" at bounding box center [281, 68] width 61 height 12
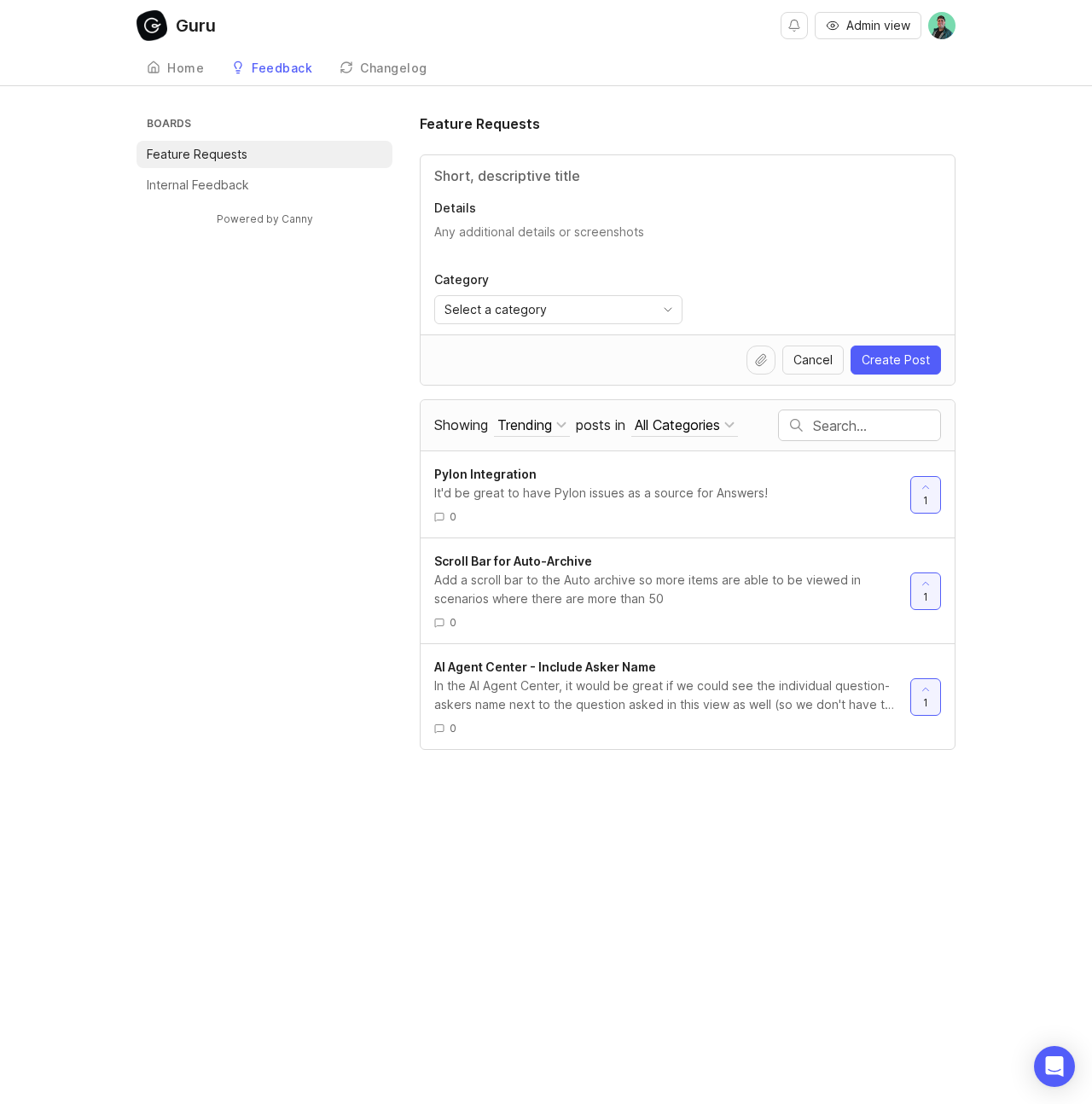
click at [366, 74] on div "Changelog" at bounding box center [393, 68] width 68 height 12
